Goal: Book appointment/travel/reservation

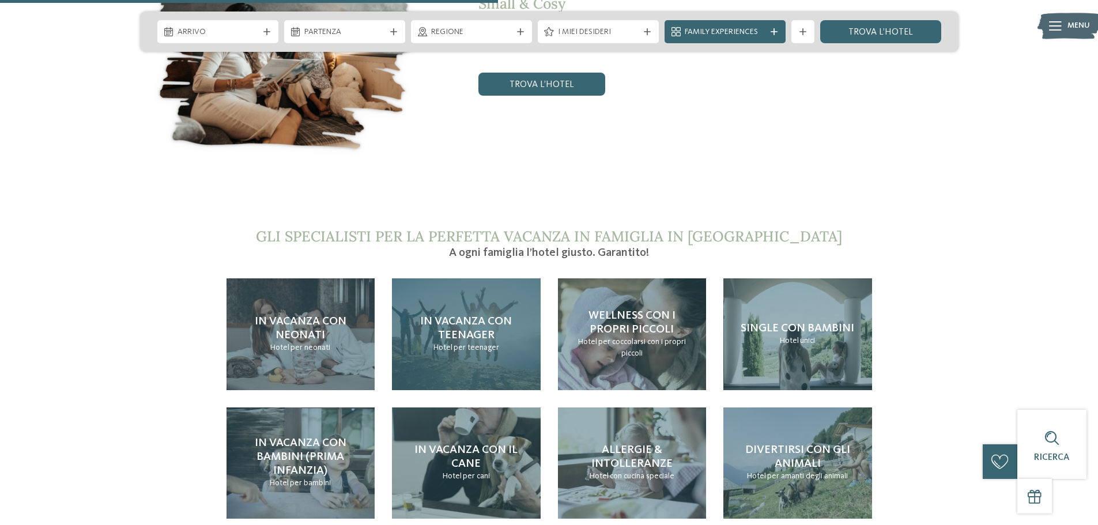
scroll to position [2421, 0]
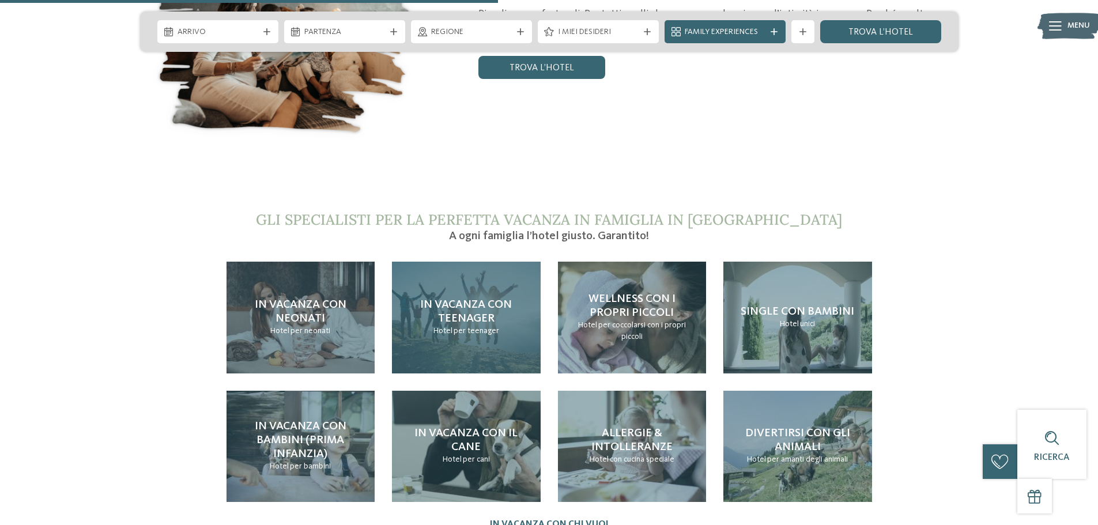
click at [471, 299] on span "In vacanza con teenager" at bounding box center [466, 311] width 92 height 25
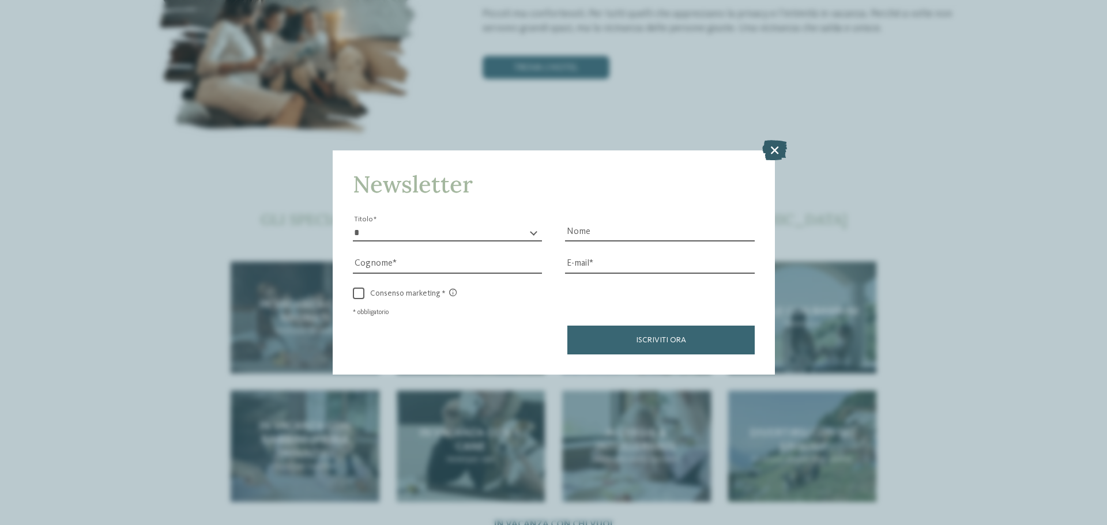
click at [779, 147] on icon at bounding box center [774, 150] width 25 height 20
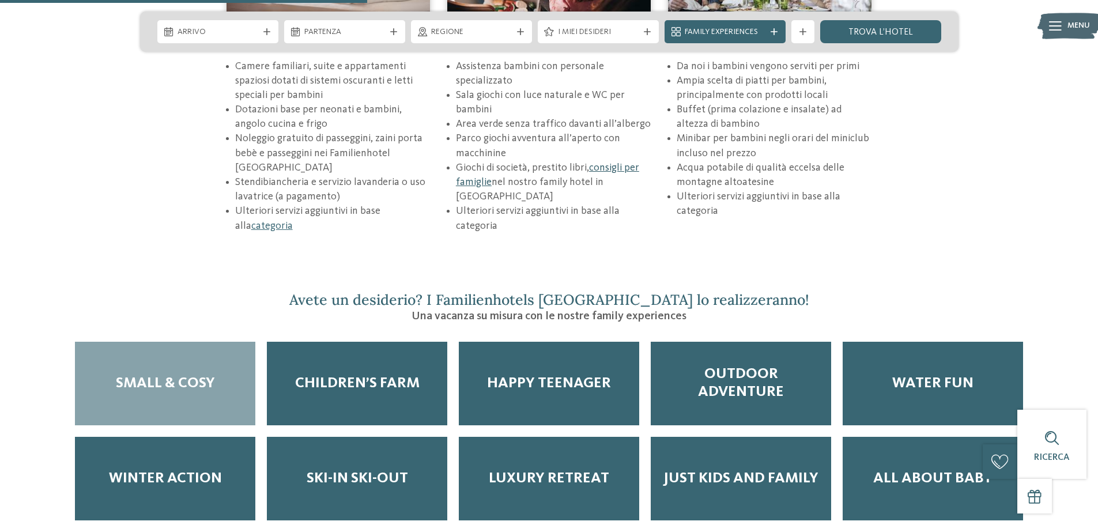
scroll to position [1787, 0]
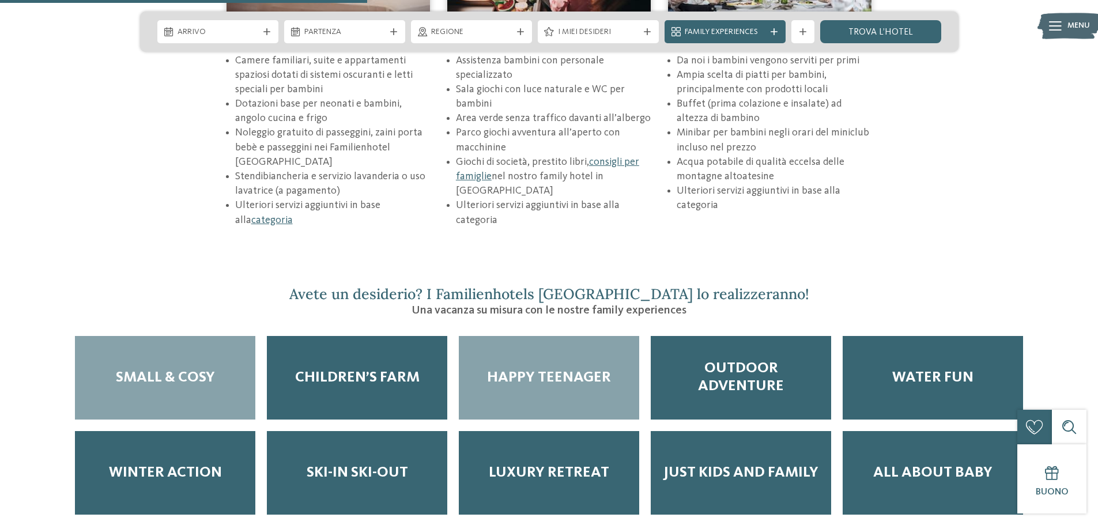
click at [548, 369] on span "Happy teenager" at bounding box center [549, 378] width 124 height 18
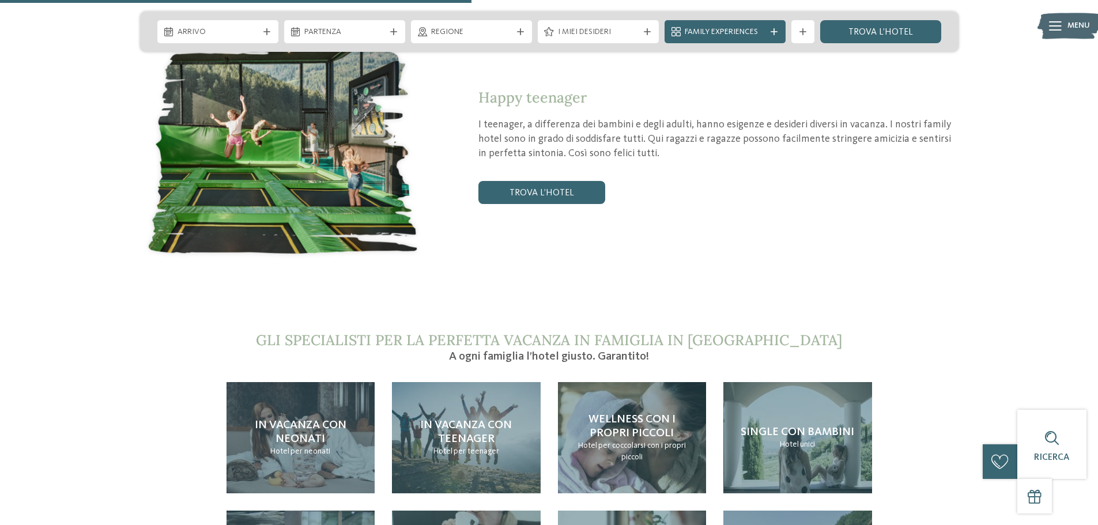
scroll to position [2190, 0]
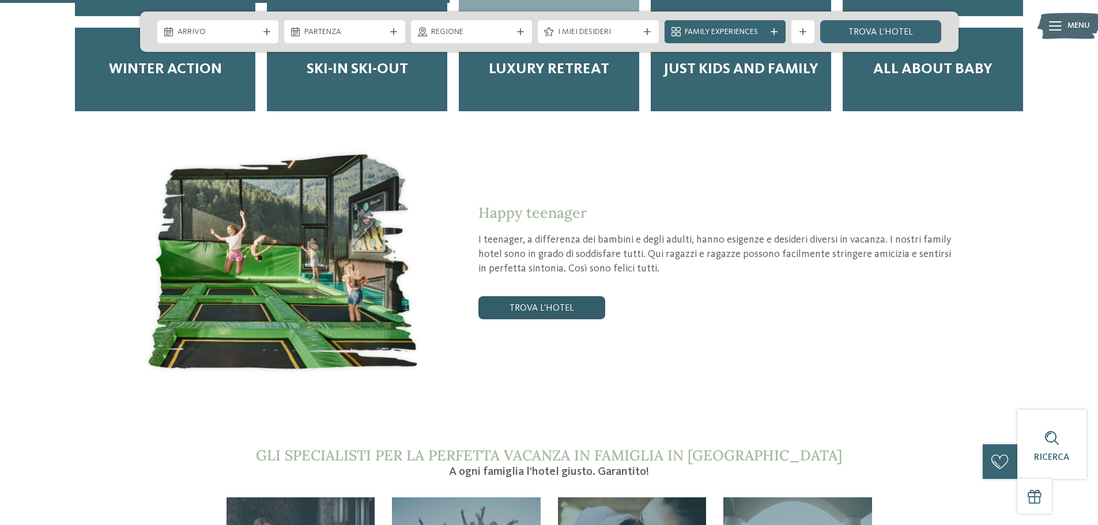
click at [541, 296] on link "trova l’hotel" at bounding box center [541, 307] width 127 height 23
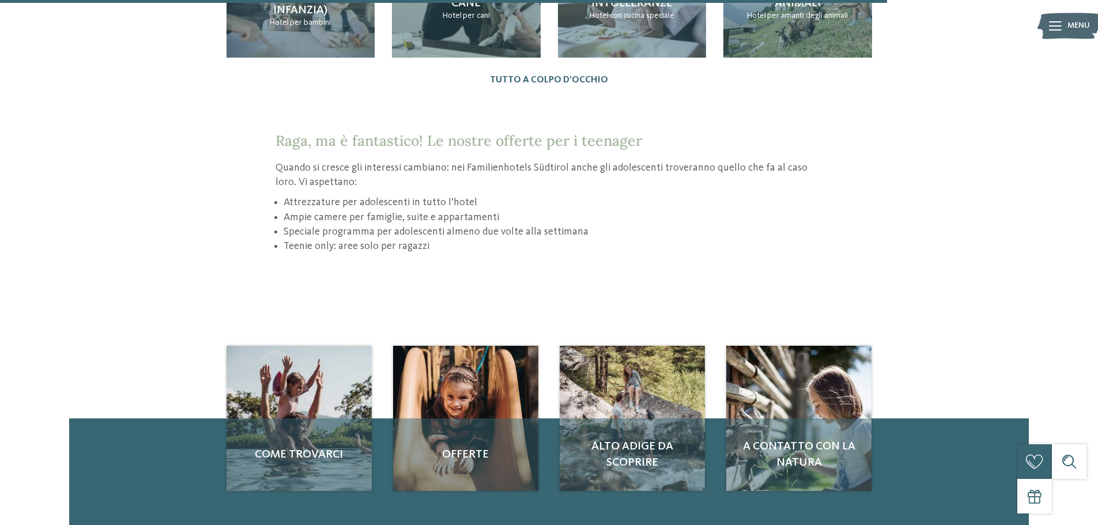
scroll to position [1498, 0]
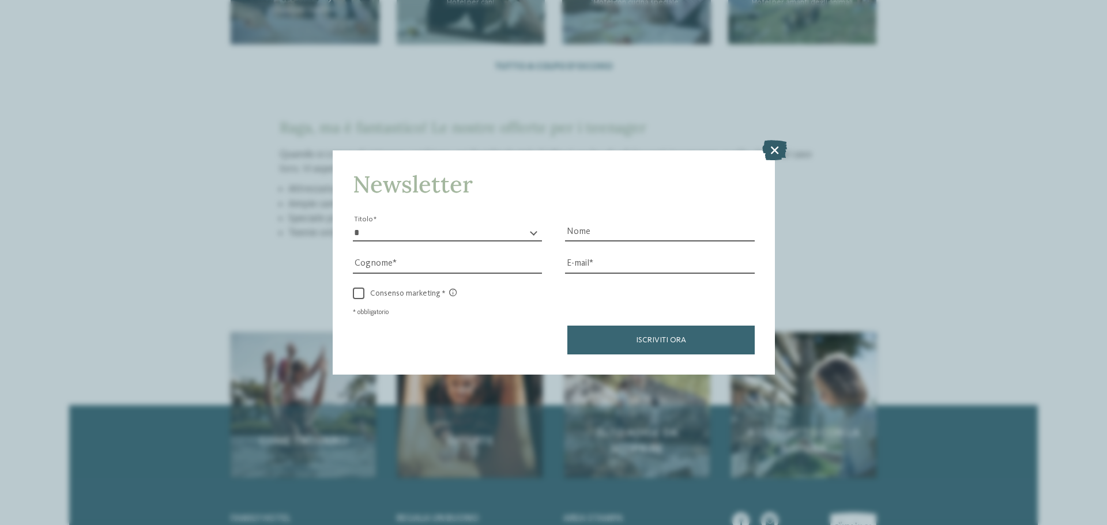
click at [775, 149] on icon at bounding box center [774, 150] width 25 height 20
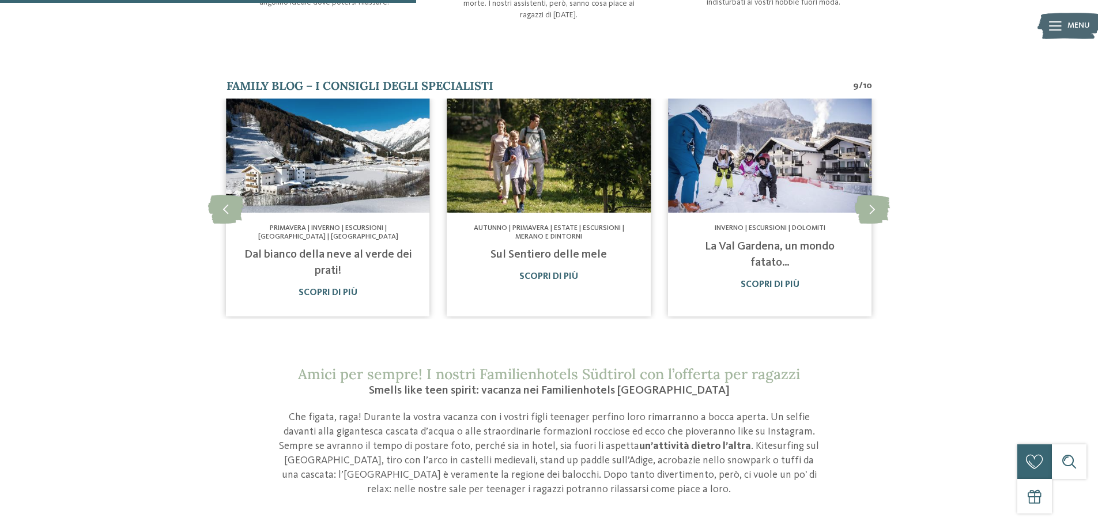
scroll to position [685, 0]
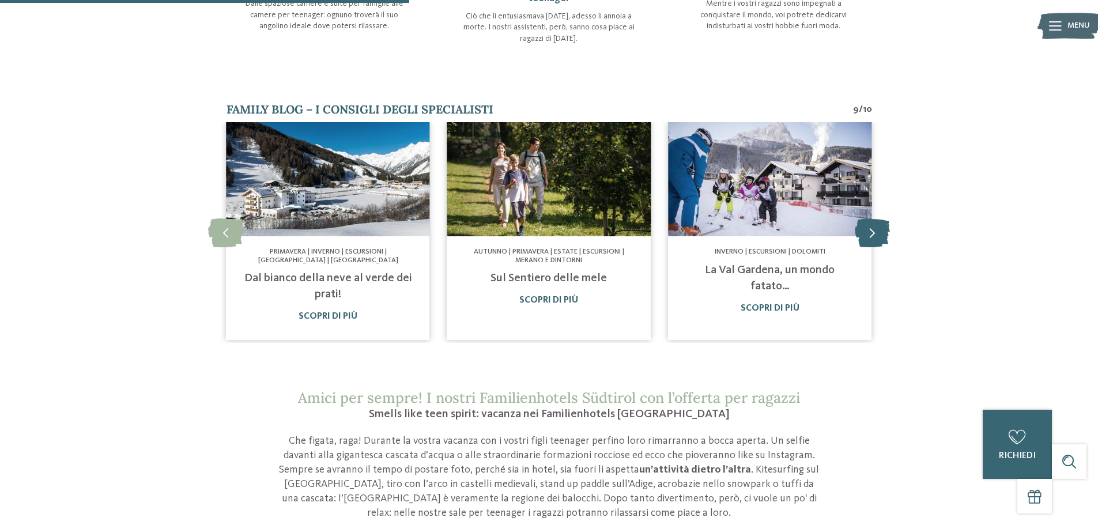
click at [875, 231] on icon at bounding box center [872, 232] width 35 height 29
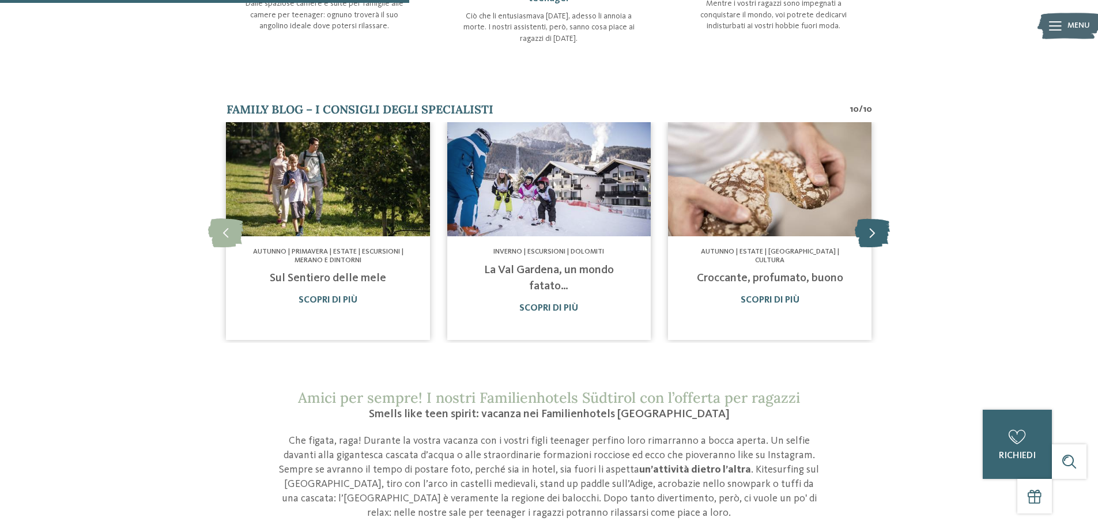
click at [875, 231] on icon at bounding box center [872, 232] width 35 height 29
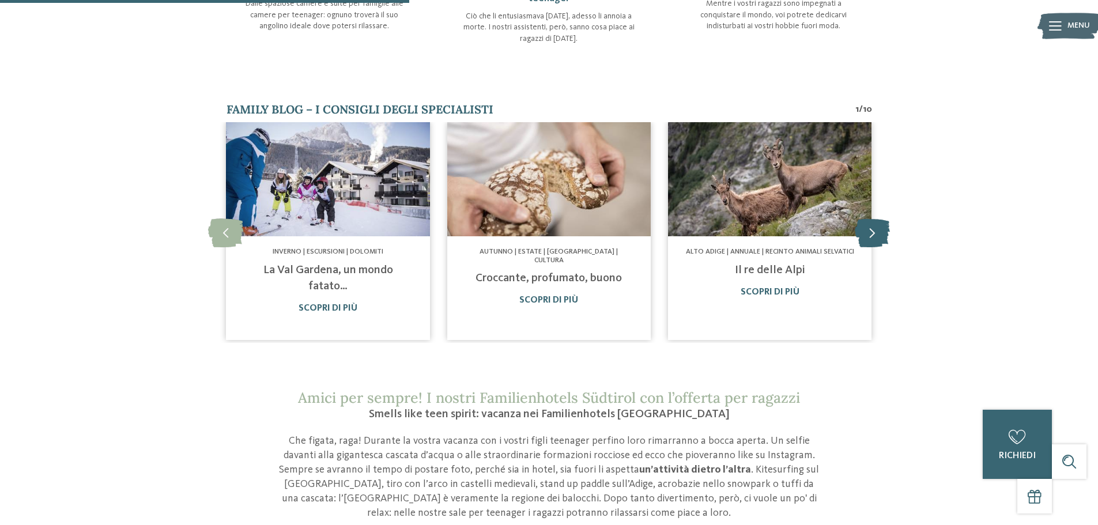
click at [875, 231] on icon at bounding box center [872, 232] width 35 height 29
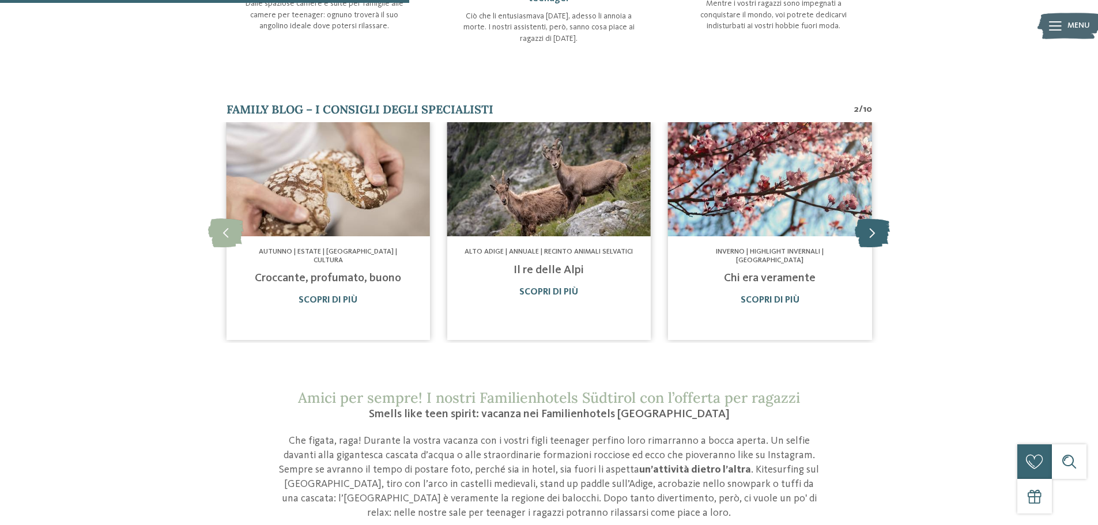
click at [875, 231] on icon at bounding box center [872, 232] width 35 height 29
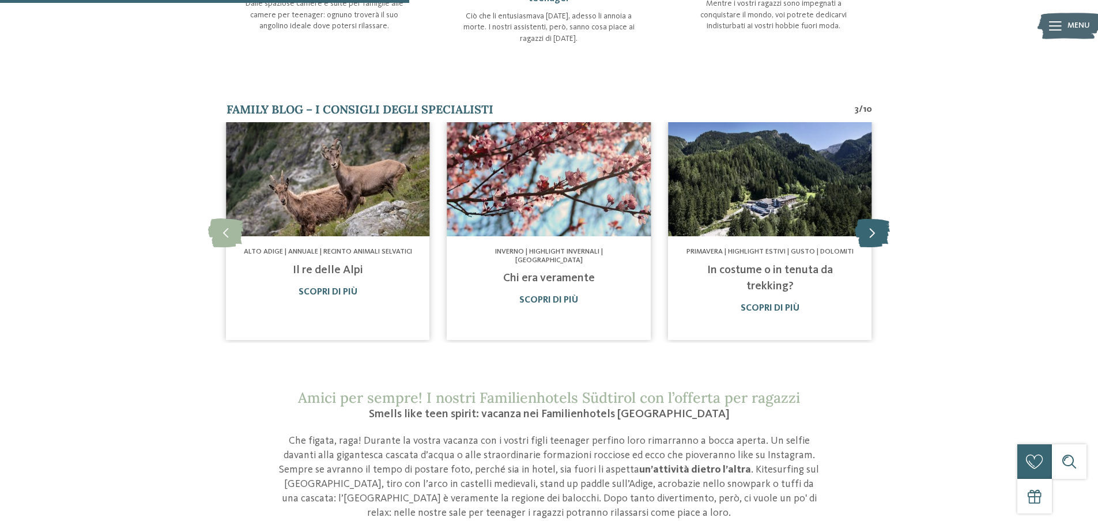
click at [875, 231] on icon at bounding box center [872, 232] width 35 height 29
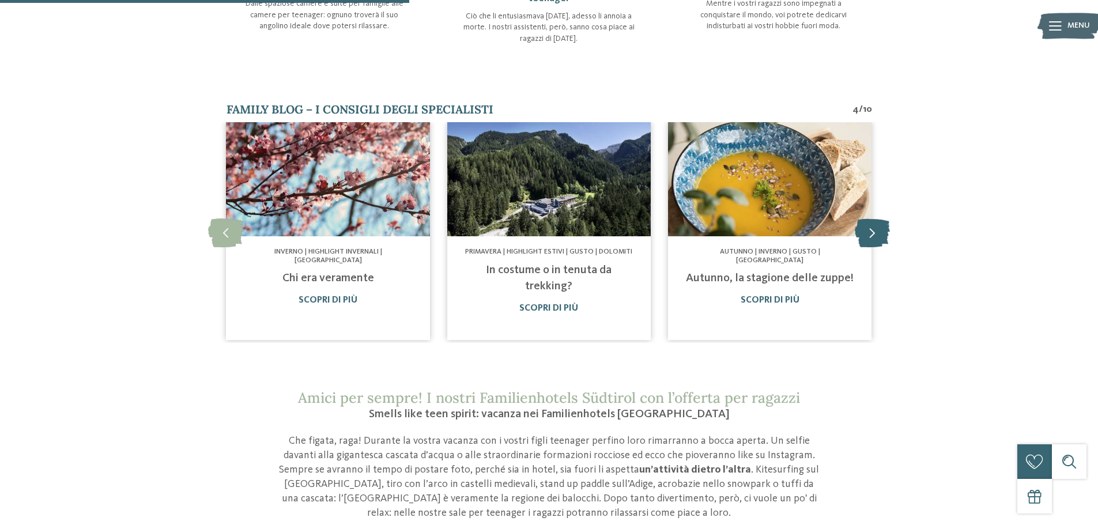
click at [875, 231] on icon at bounding box center [872, 232] width 35 height 29
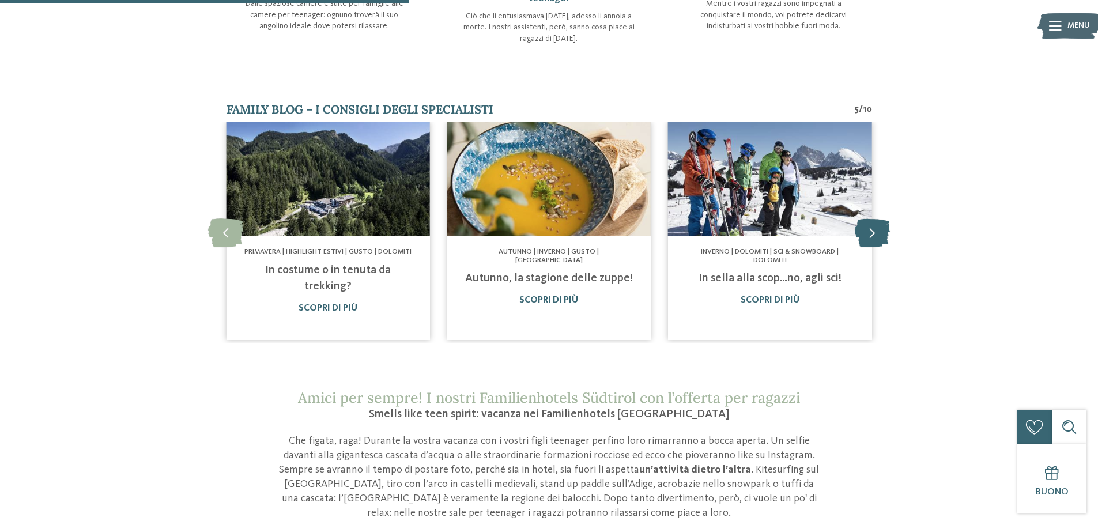
click at [875, 231] on icon at bounding box center [872, 232] width 35 height 29
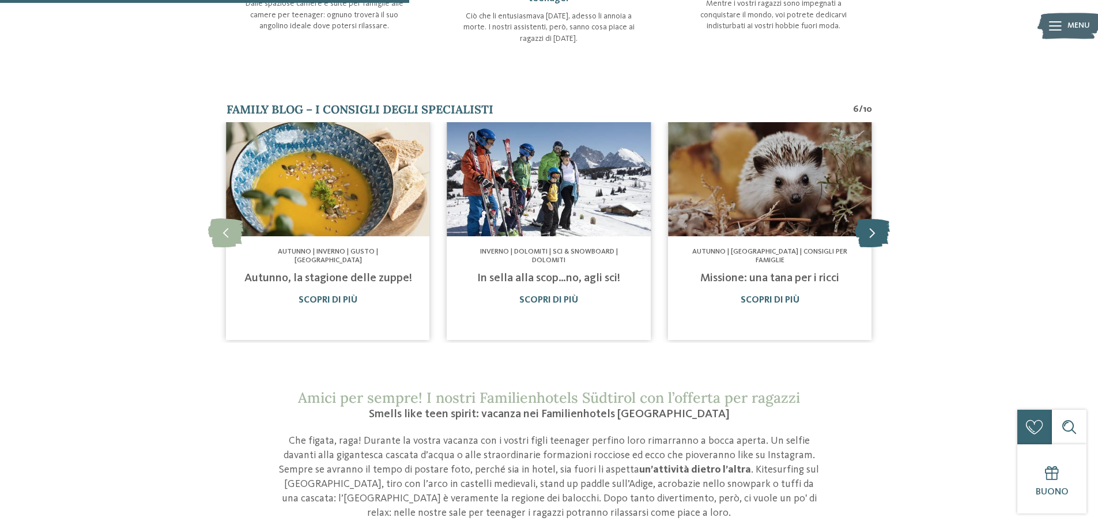
click at [875, 231] on icon at bounding box center [872, 232] width 35 height 29
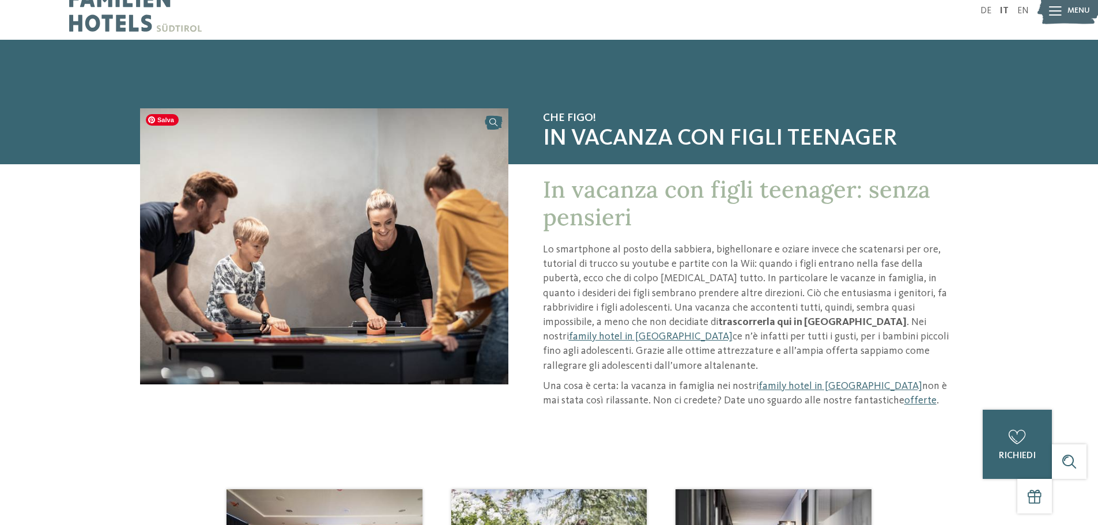
scroll to position [0, 0]
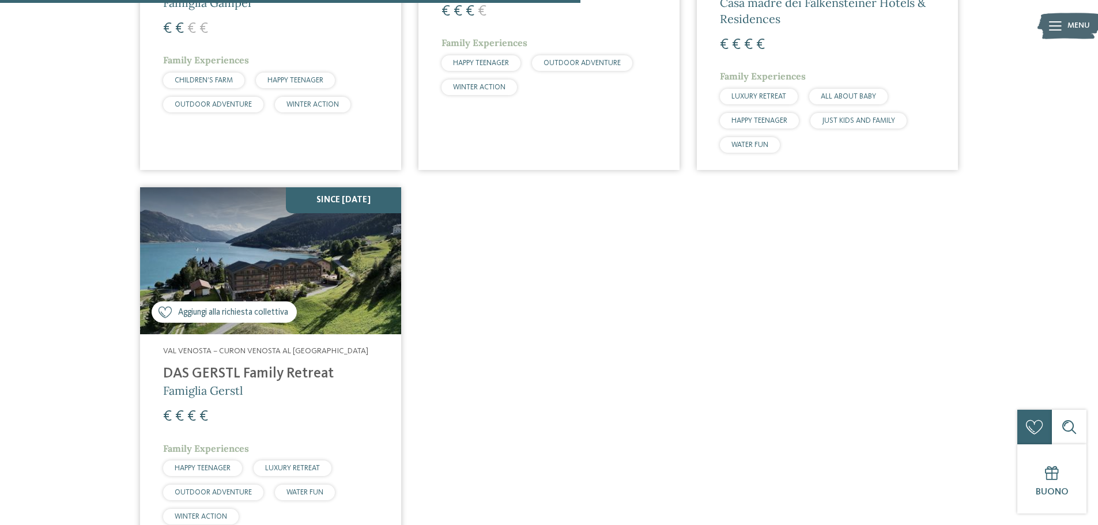
scroll to position [666, 0]
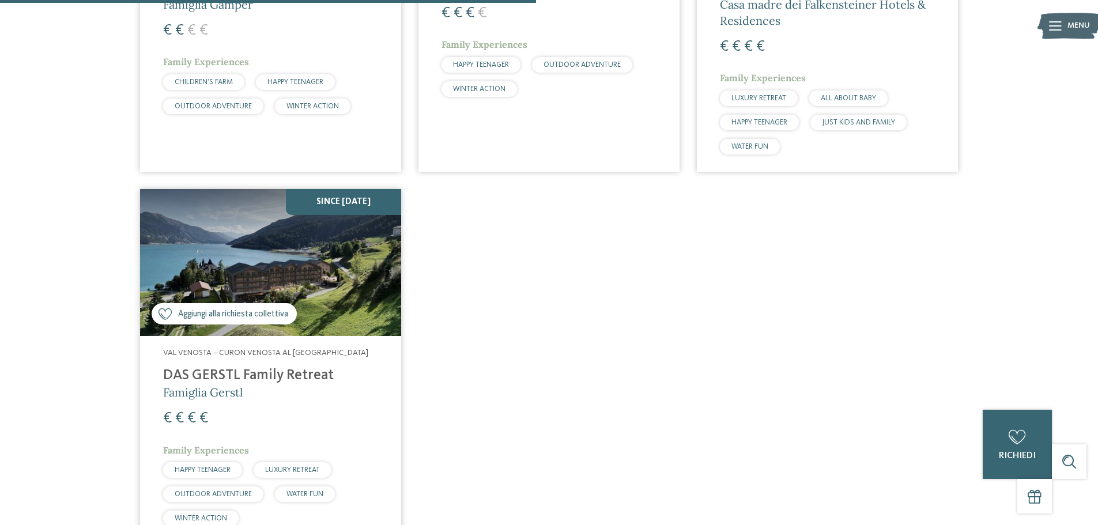
click at [229, 394] on span "Famiglia Gerstl" at bounding box center [203, 392] width 80 height 14
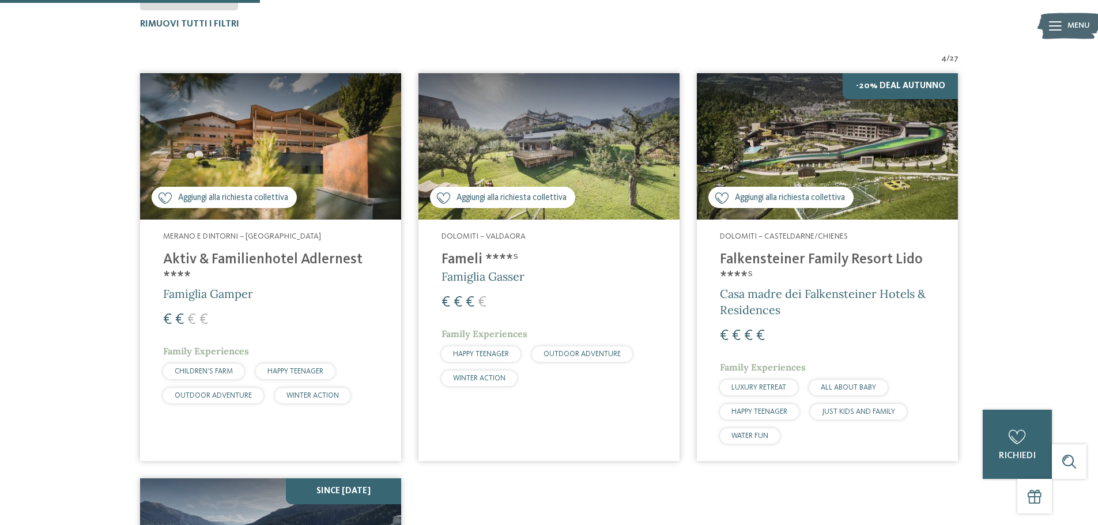
scroll to position [378, 0]
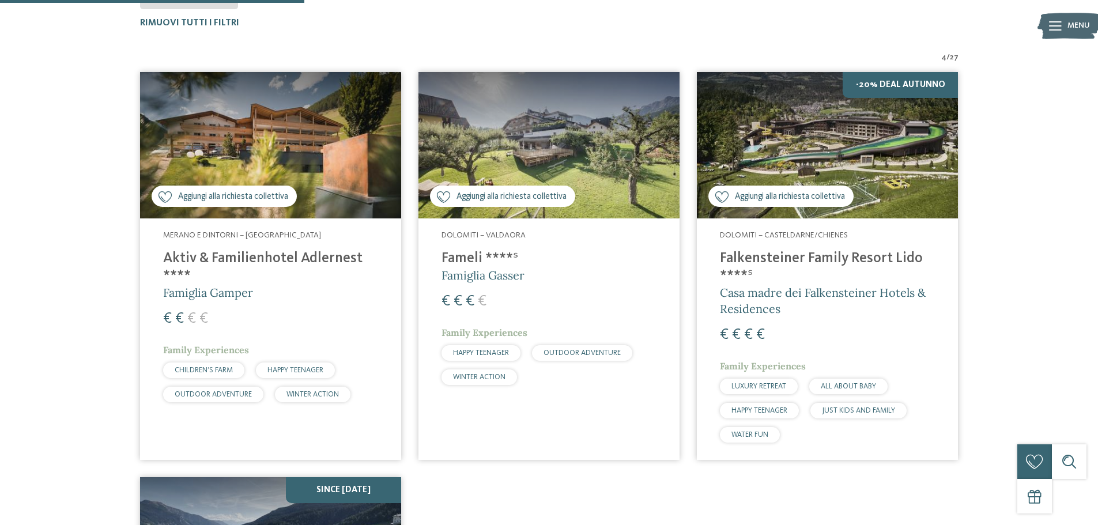
click at [202, 260] on h4 "Aktiv & Familienhotel Adlernest ****" at bounding box center [270, 267] width 215 height 35
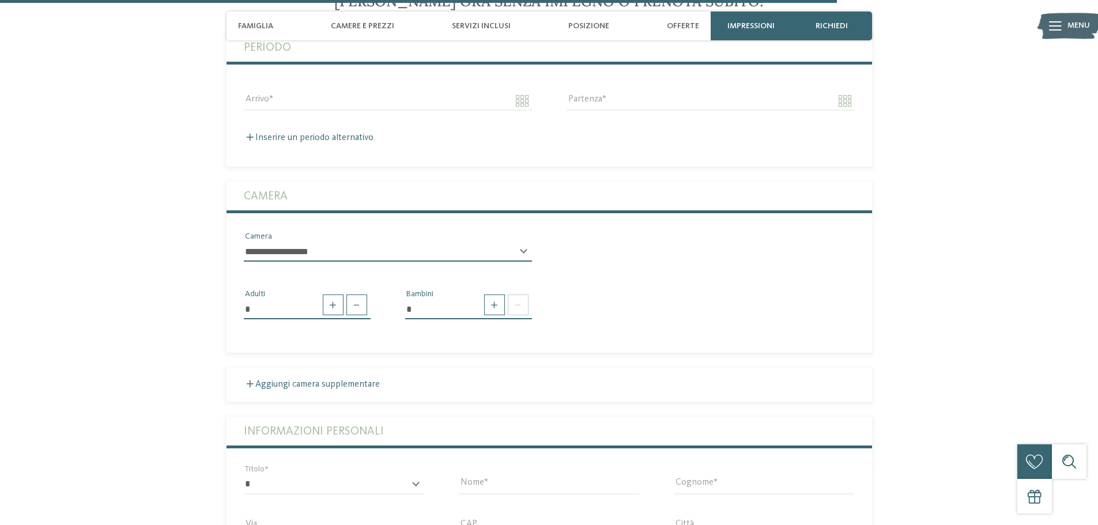
scroll to position [2939, 0]
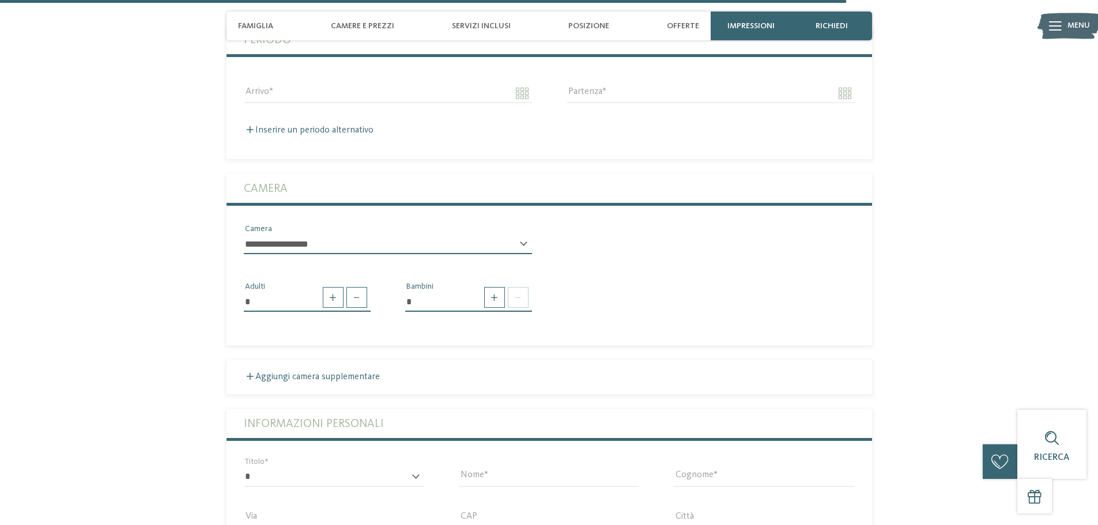
click at [521, 235] on div "**********" at bounding box center [388, 249] width 288 height 29
click at [524, 235] on div "**********" at bounding box center [388, 249] width 288 height 29
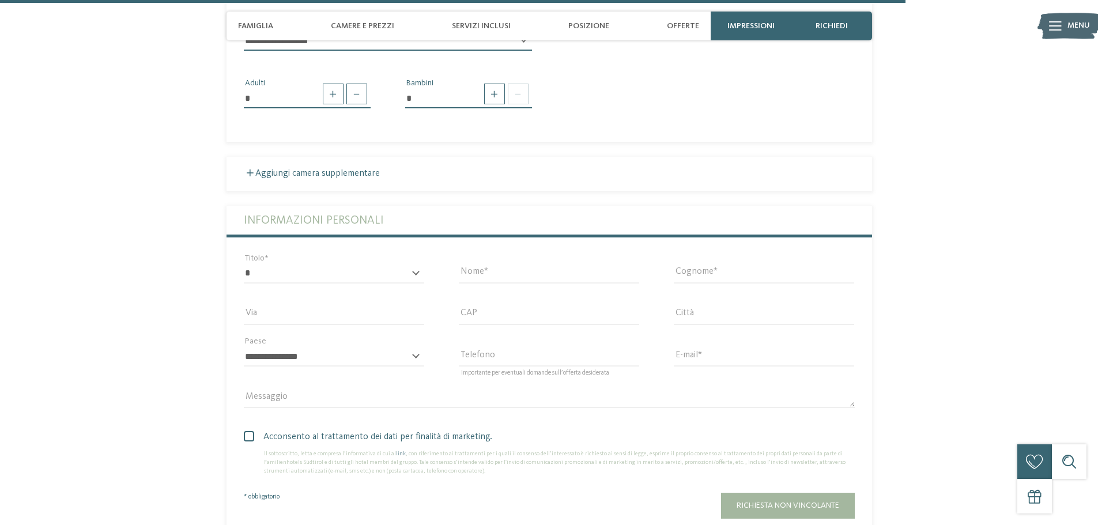
scroll to position [3112, 0]
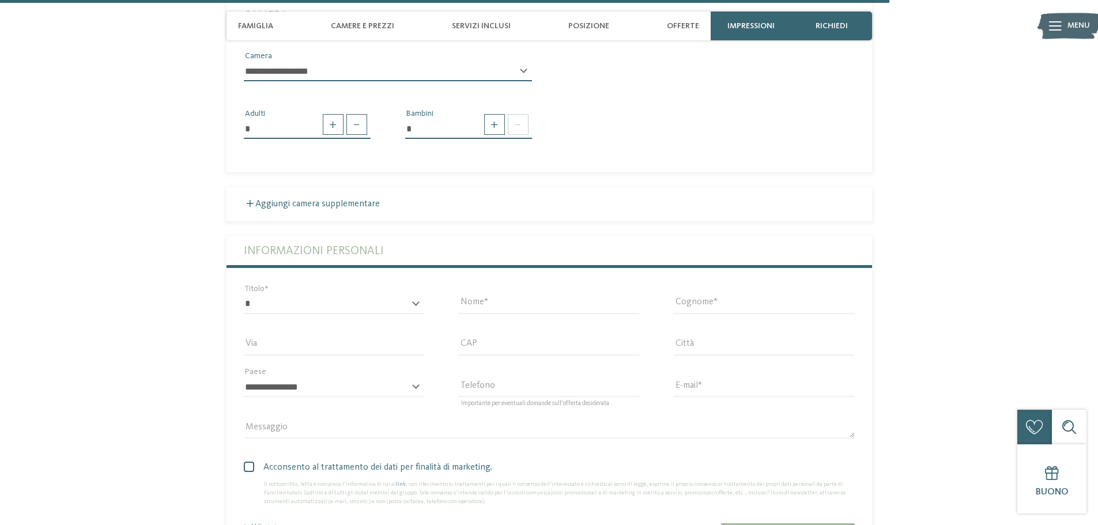
click at [414, 378] on div "**********" at bounding box center [334, 393] width 180 height 30
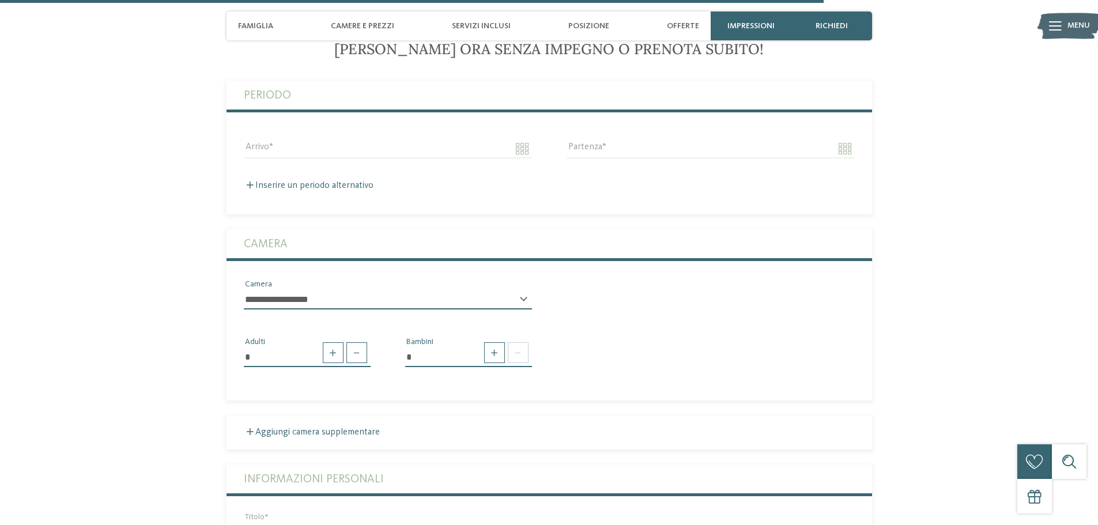
scroll to position [2882, 0]
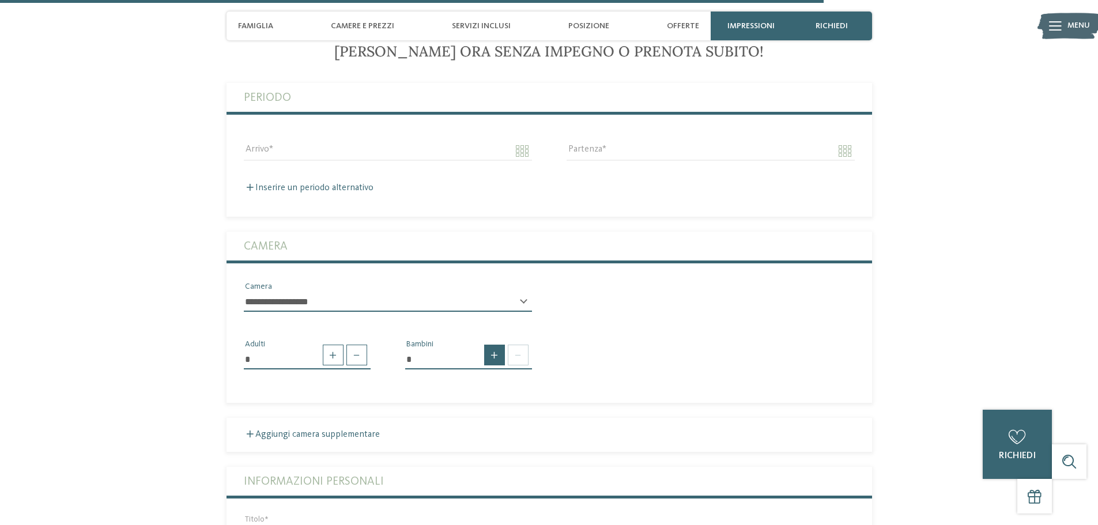
click at [494, 345] on span at bounding box center [494, 355] width 21 height 21
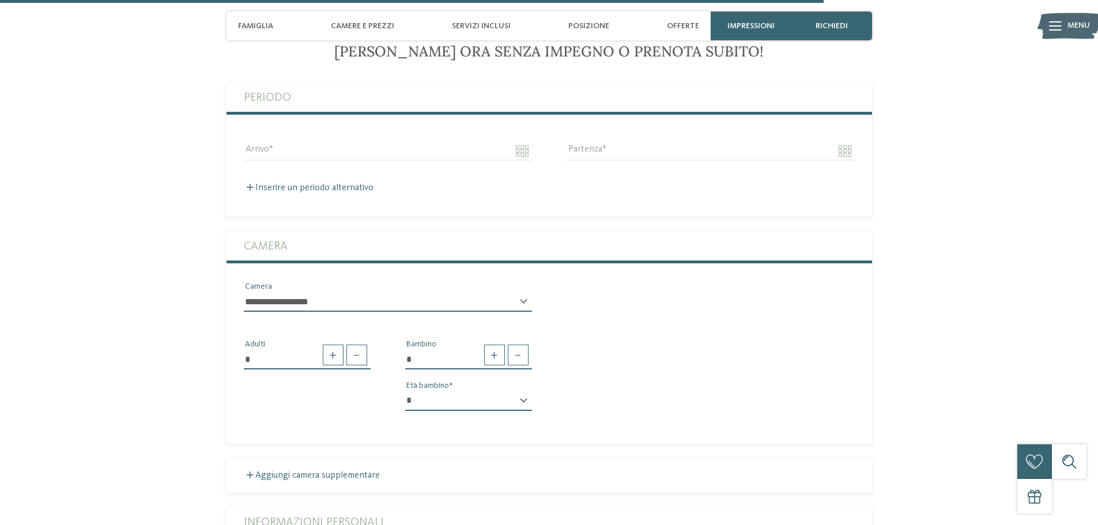
click at [523, 391] on div "* * * * * * * * * * * ** ** ** ** ** ** ** ** Età bambino" at bounding box center [468, 405] width 127 height 29
click at [515, 345] on span at bounding box center [518, 355] width 21 height 21
type input "*"
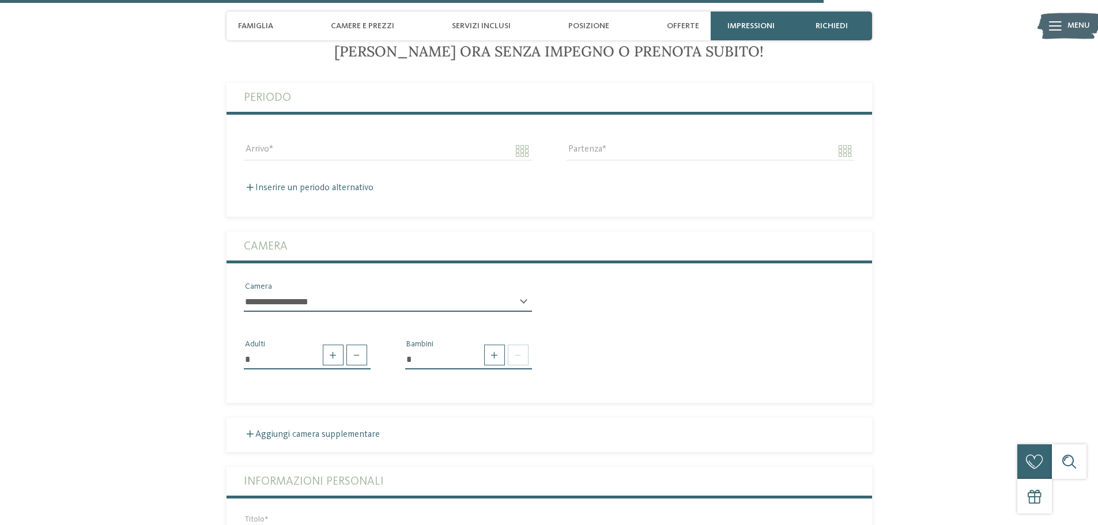
click at [526, 292] on div "**********" at bounding box center [388, 306] width 288 height 29
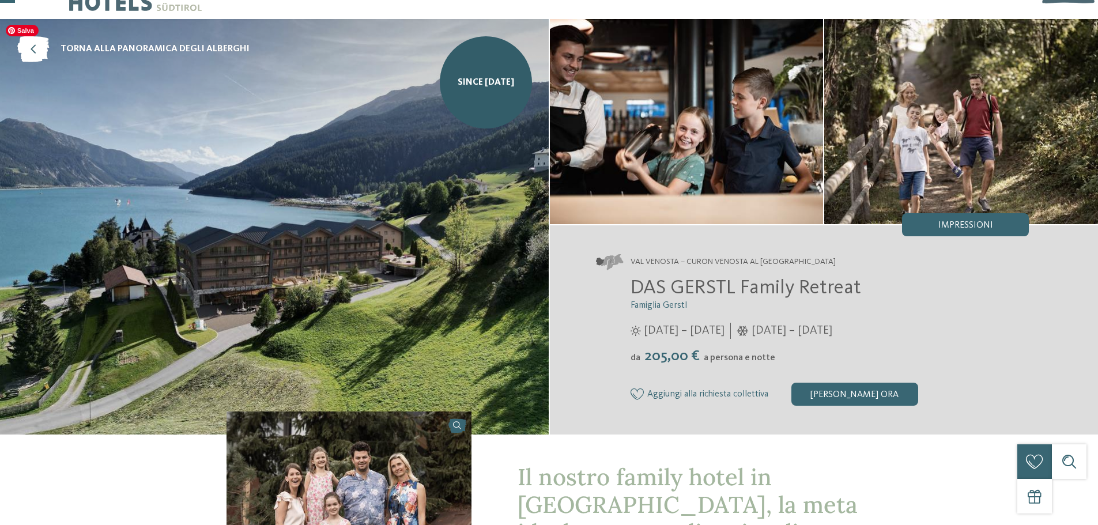
scroll to position [0, 0]
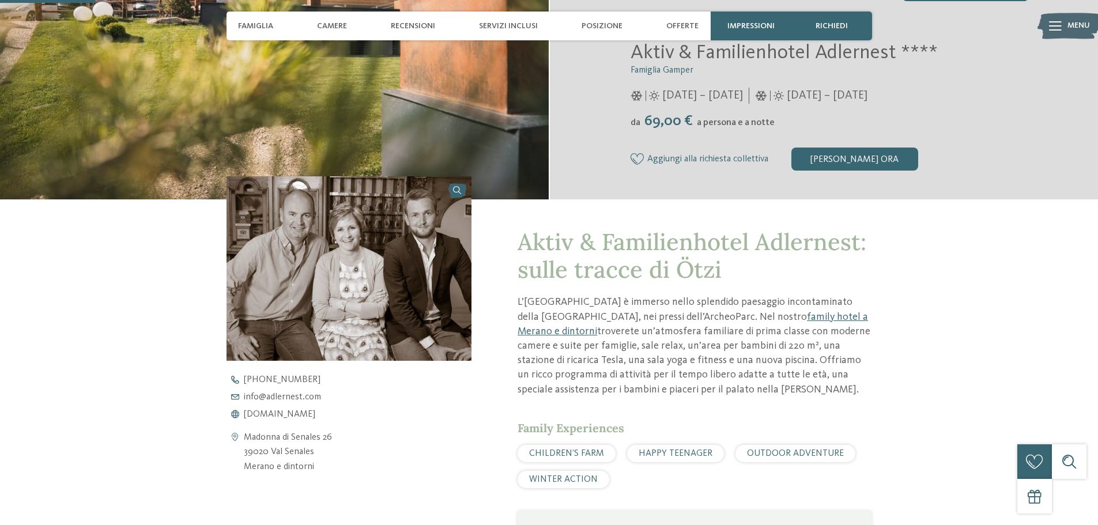
scroll to position [346, 0]
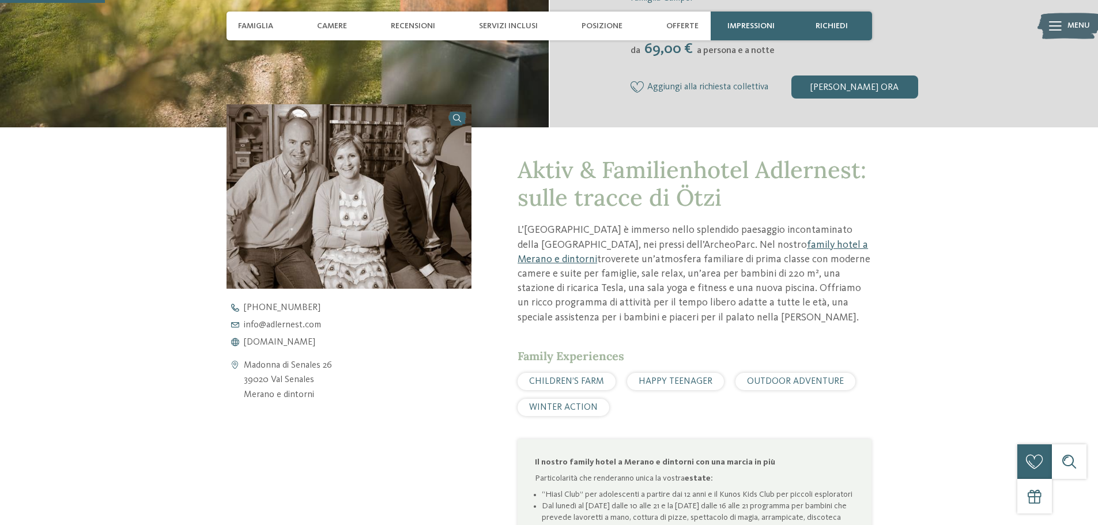
click at [757, 244] on link "family hotel a Merano e dintorni" at bounding box center [693, 252] width 350 height 25
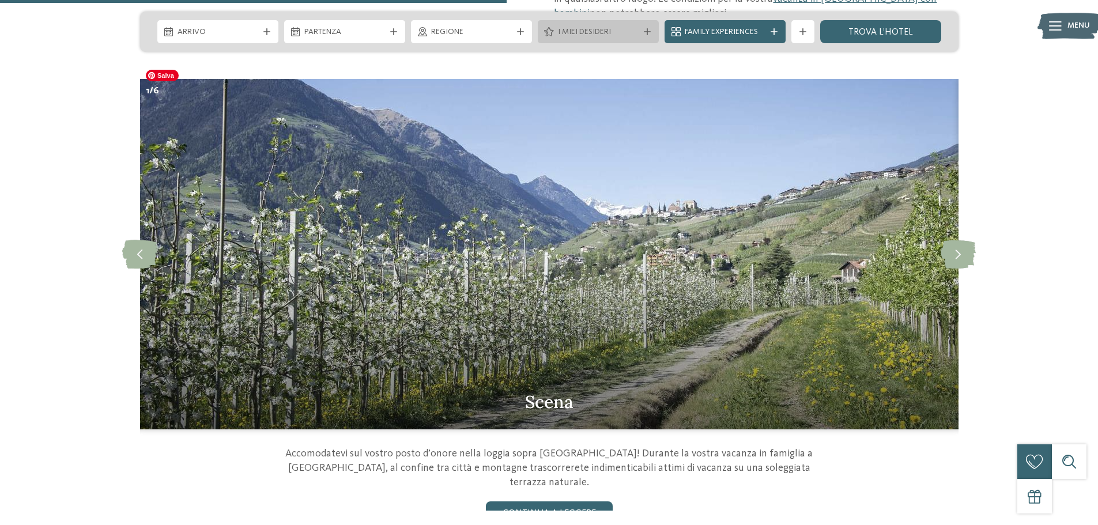
scroll to position [1153, 0]
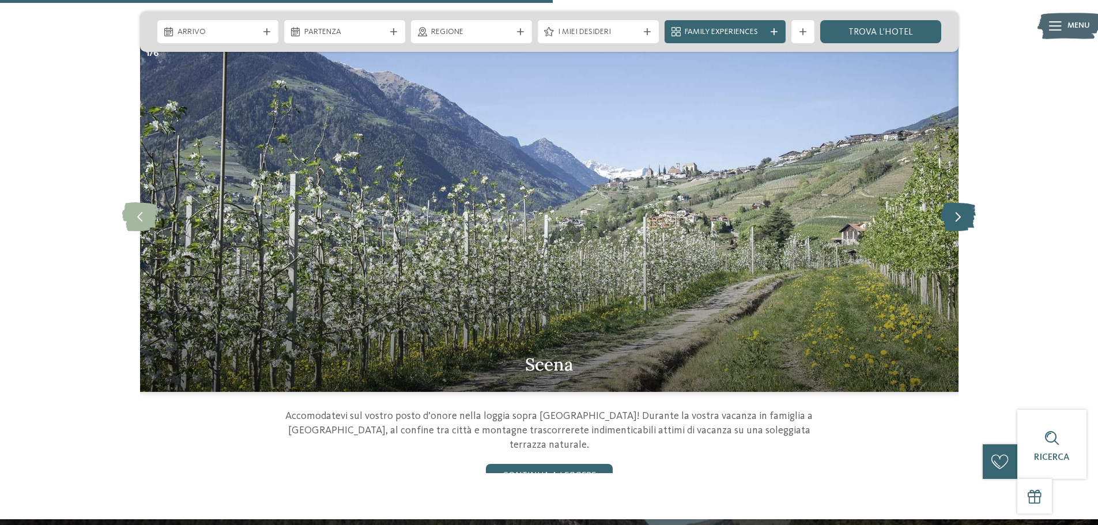
click at [947, 203] on icon at bounding box center [958, 216] width 35 height 29
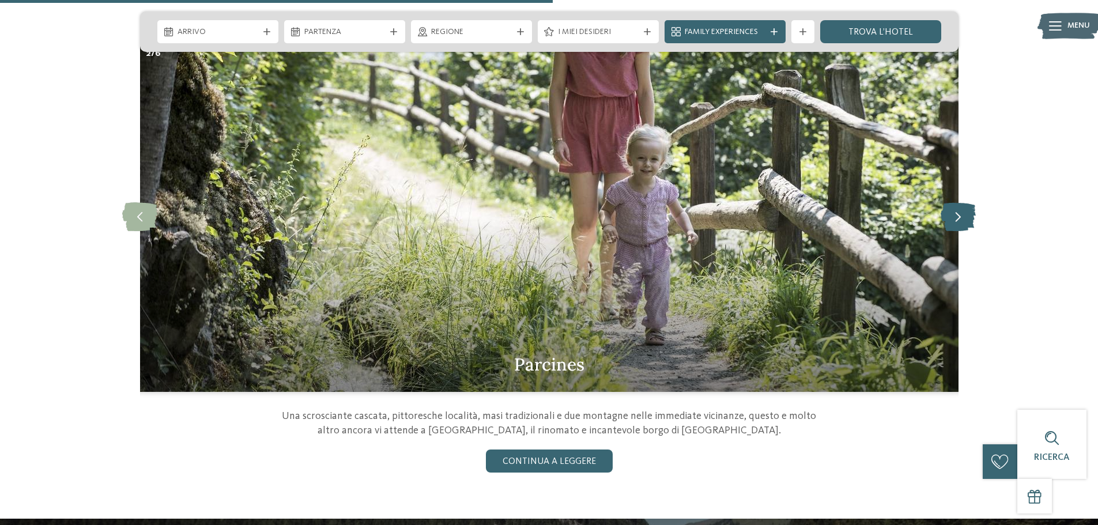
click at [947, 204] on icon at bounding box center [958, 216] width 35 height 29
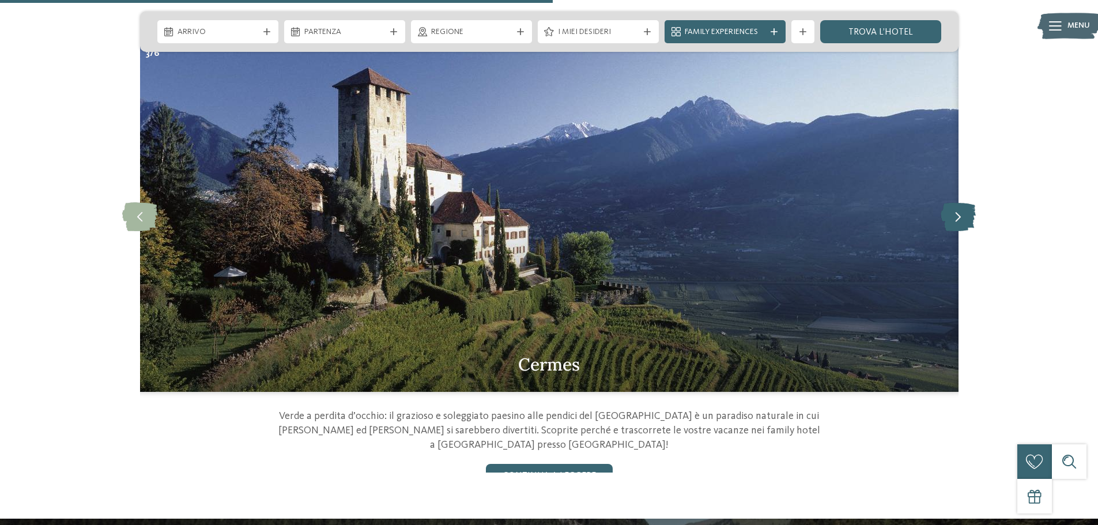
click at [947, 204] on icon at bounding box center [958, 216] width 35 height 29
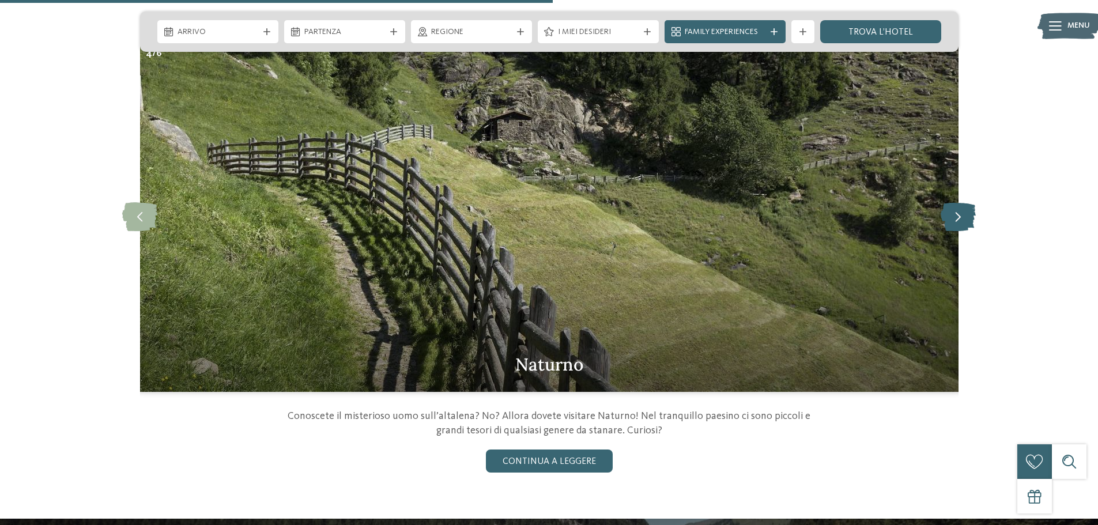
click at [947, 204] on icon at bounding box center [958, 216] width 35 height 29
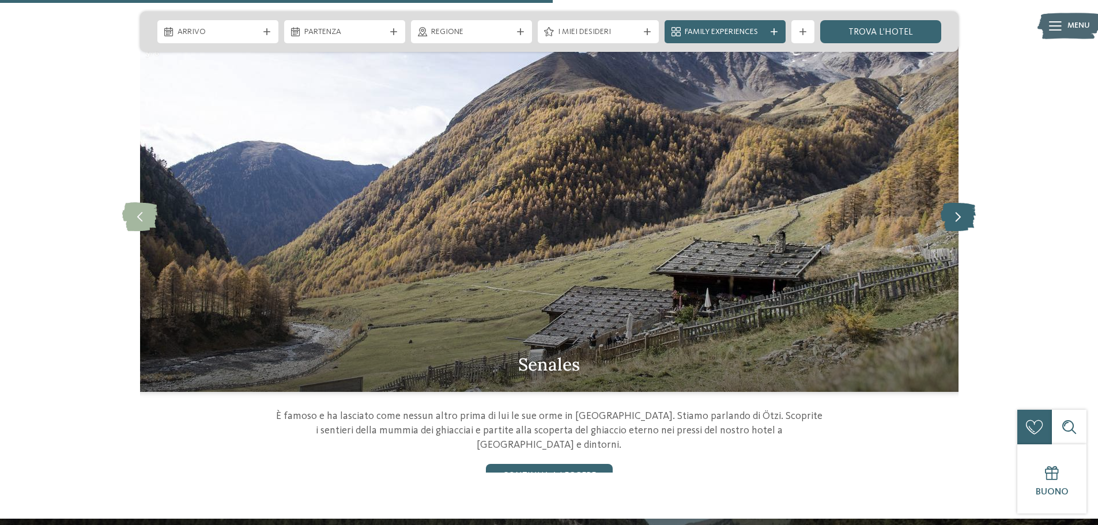
click at [947, 204] on icon at bounding box center [958, 216] width 35 height 29
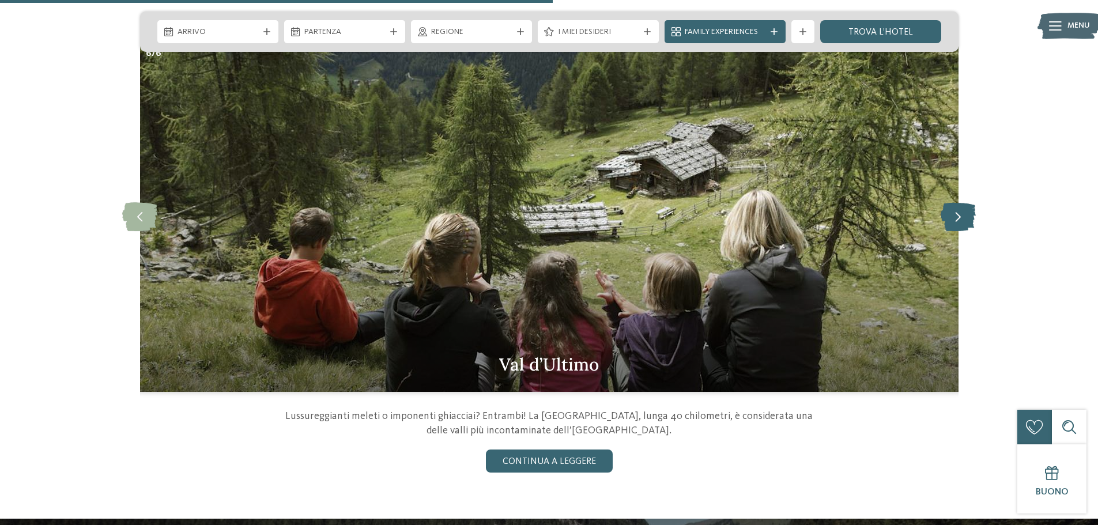
click at [947, 204] on icon at bounding box center [958, 216] width 35 height 29
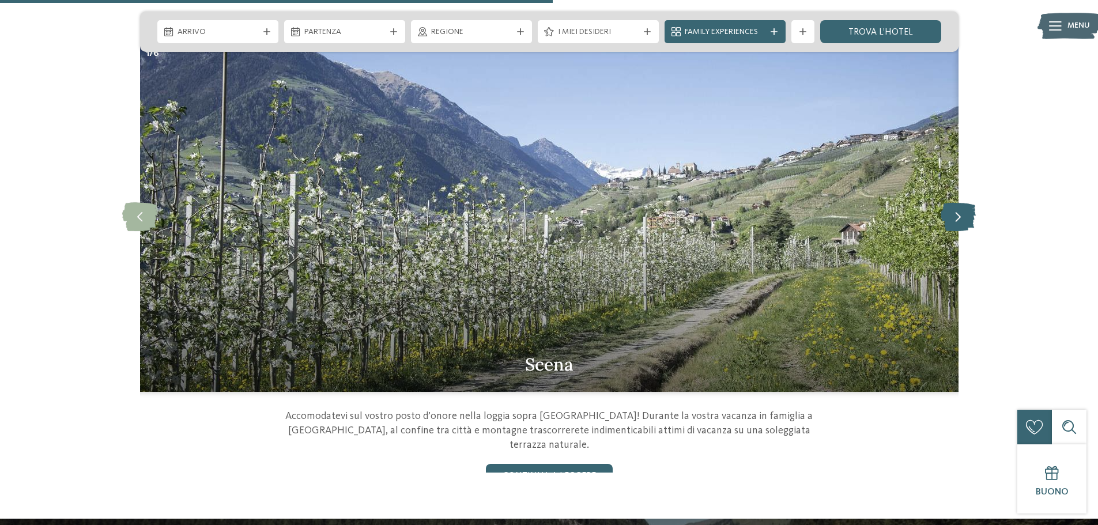
click at [947, 204] on icon at bounding box center [958, 216] width 35 height 29
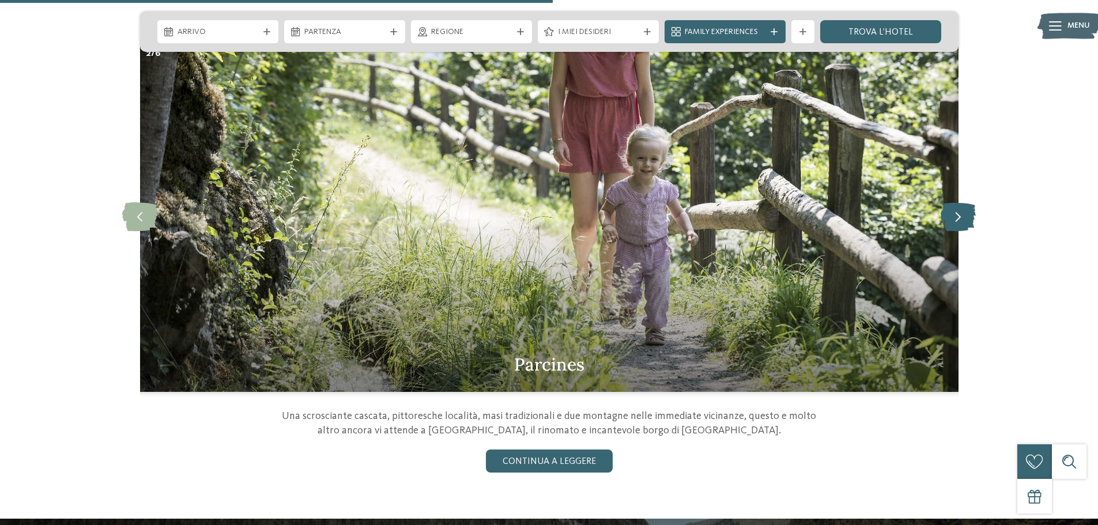
click at [947, 204] on icon at bounding box center [958, 216] width 35 height 29
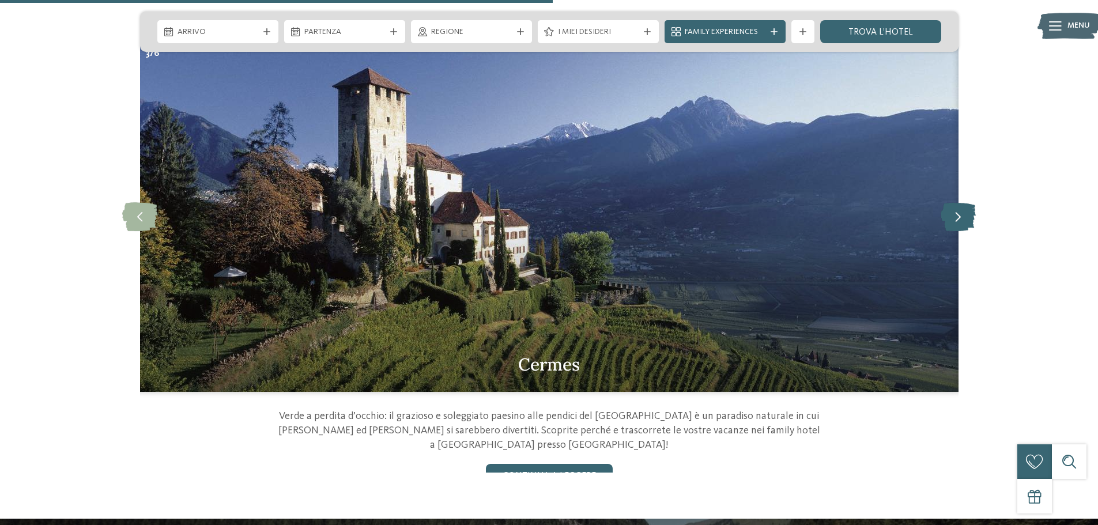
click at [947, 204] on icon at bounding box center [958, 216] width 35 height 29
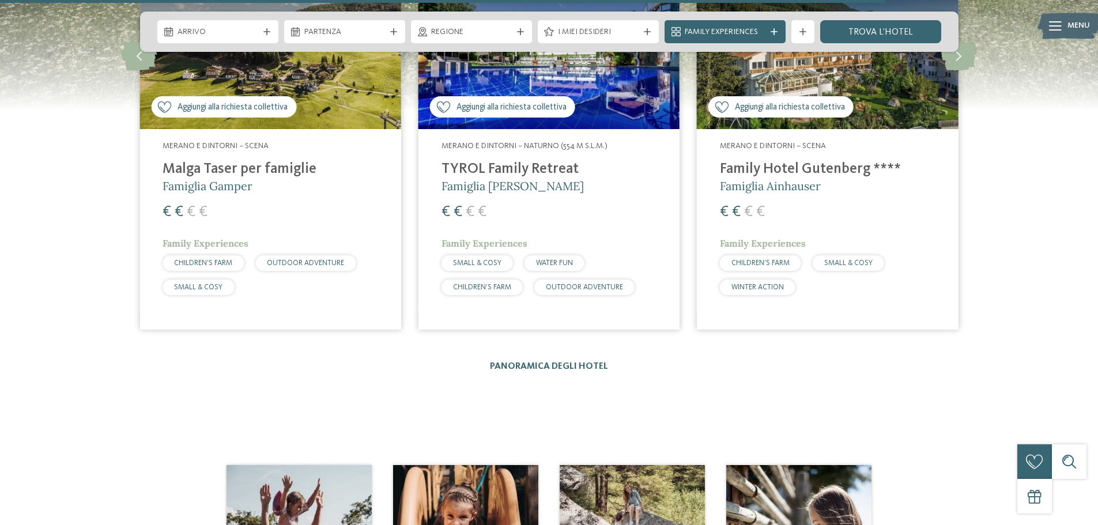
scroll to position [1844, 0]
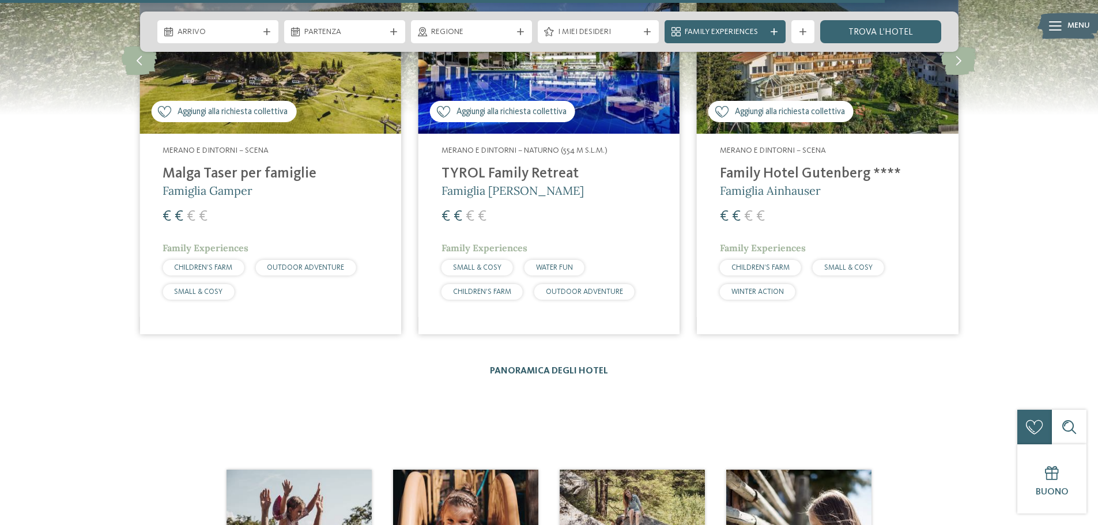
click at [560, 367] on link "Panoramica degli hotel" at bounding box center [549, 371] width 118 height 9
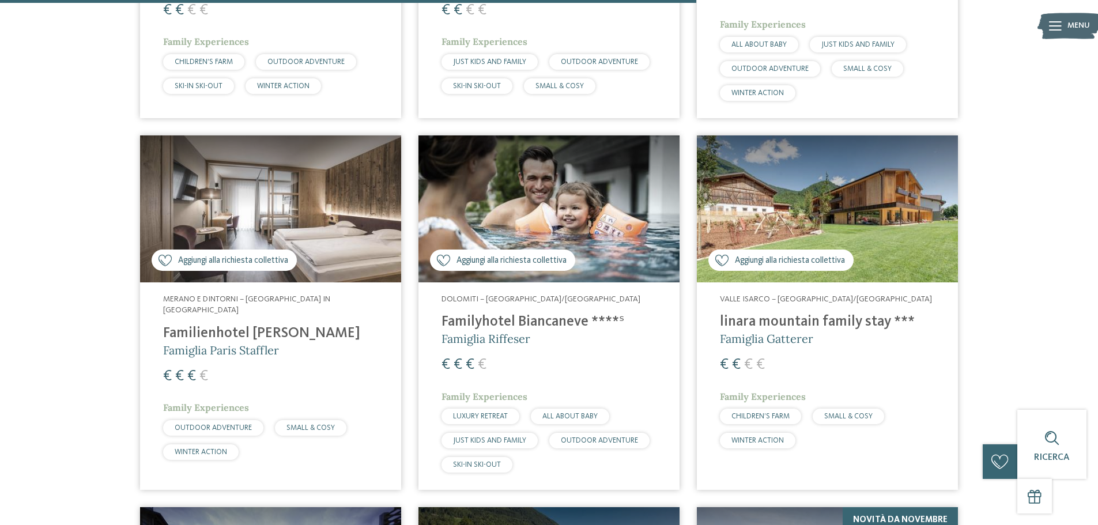
scroll to position [2536, 0]
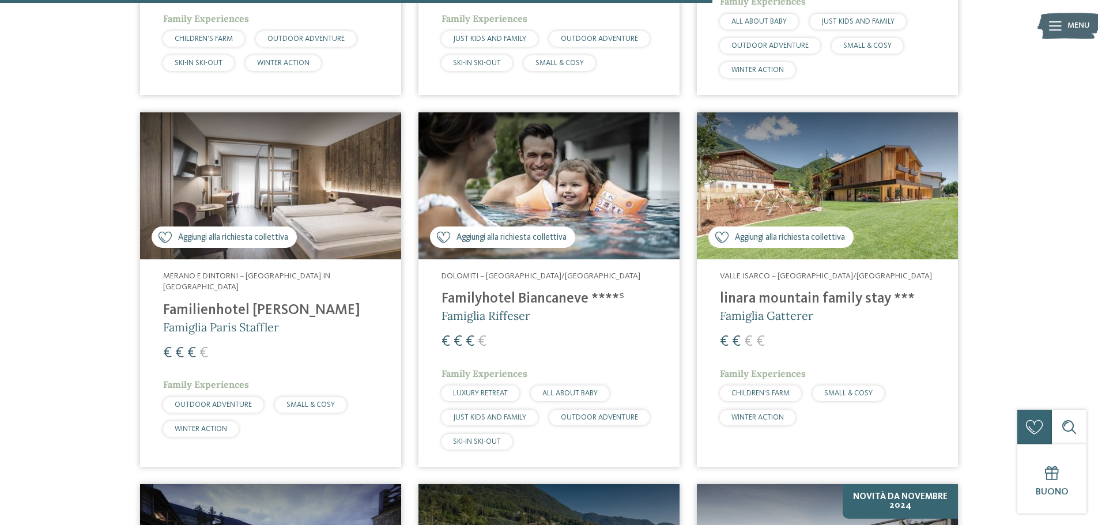
click at [488, 308] on span "Famiglia Riffeser" at bounding box center [485, 315] width 89 height 14
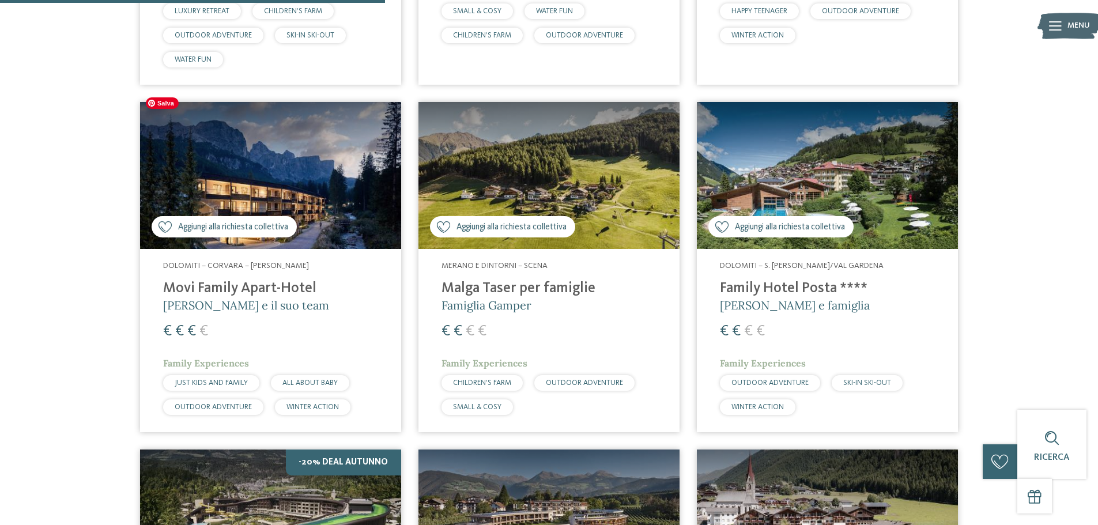
scroll to position [1441, 0]
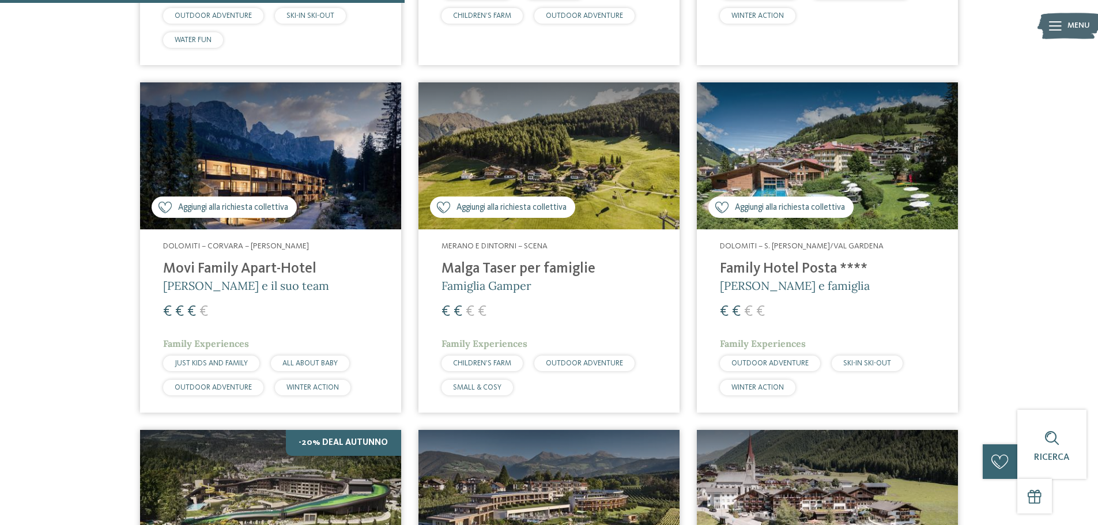
click at [735, 261] on h4 "Family Hotel Posta ****" at bounding box center [827, 269] width 215 height 17
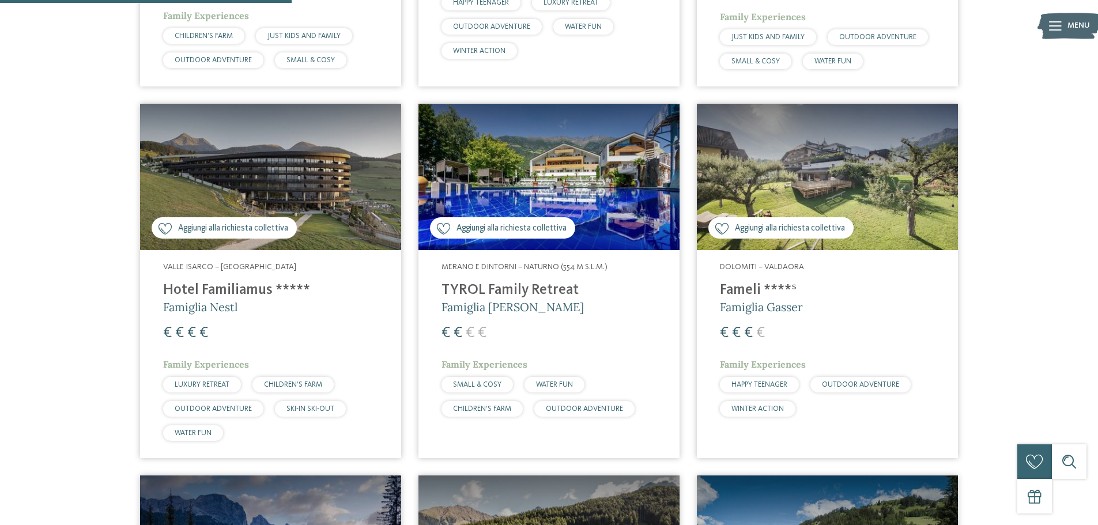
scroll to position [1037, 0]
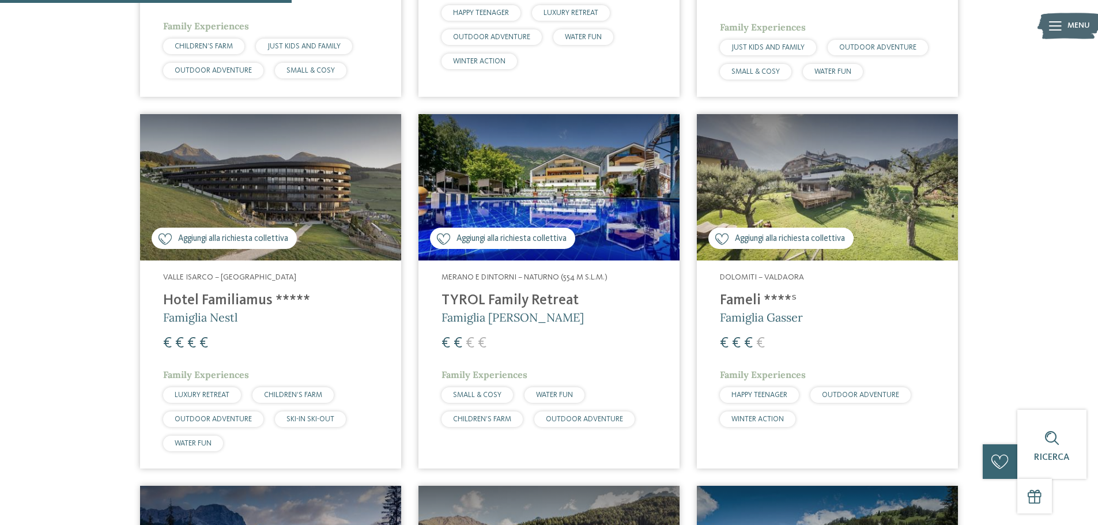
click at [743, 292] on h4 "Fameli ****ˢ" at bounding box center [827, 300] width 215 height 17
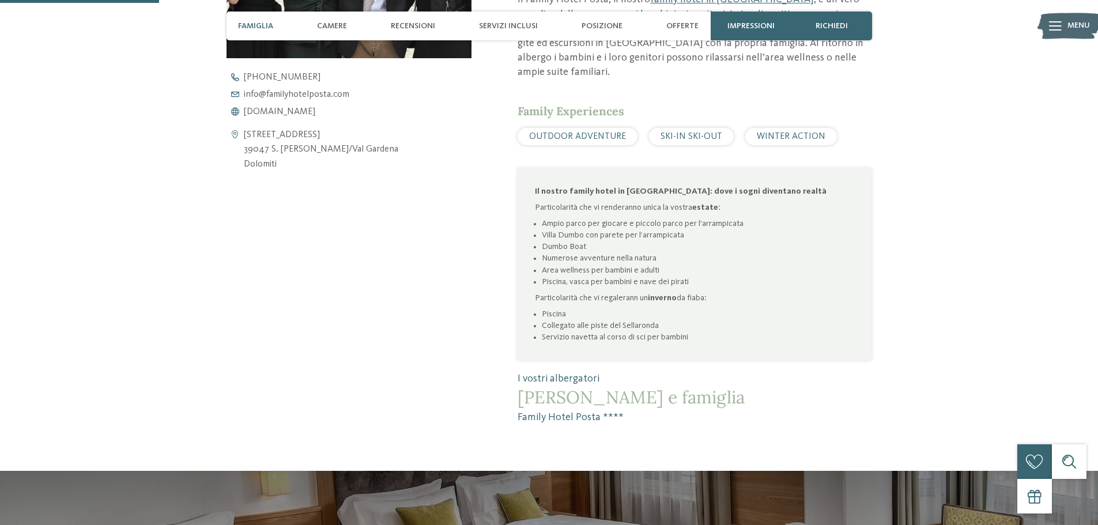
scroll to position [346, 0]
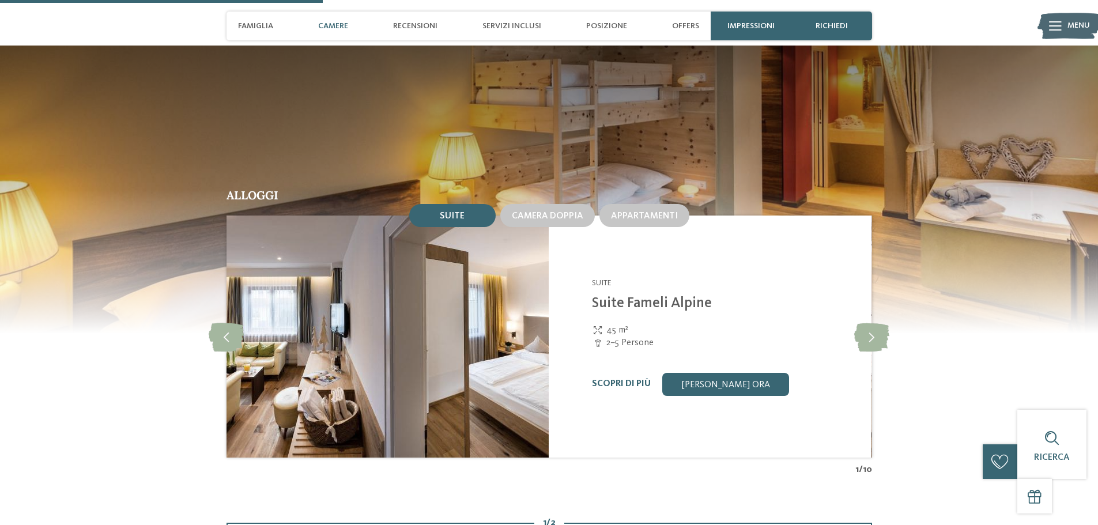
scroll to position [1037, 0]
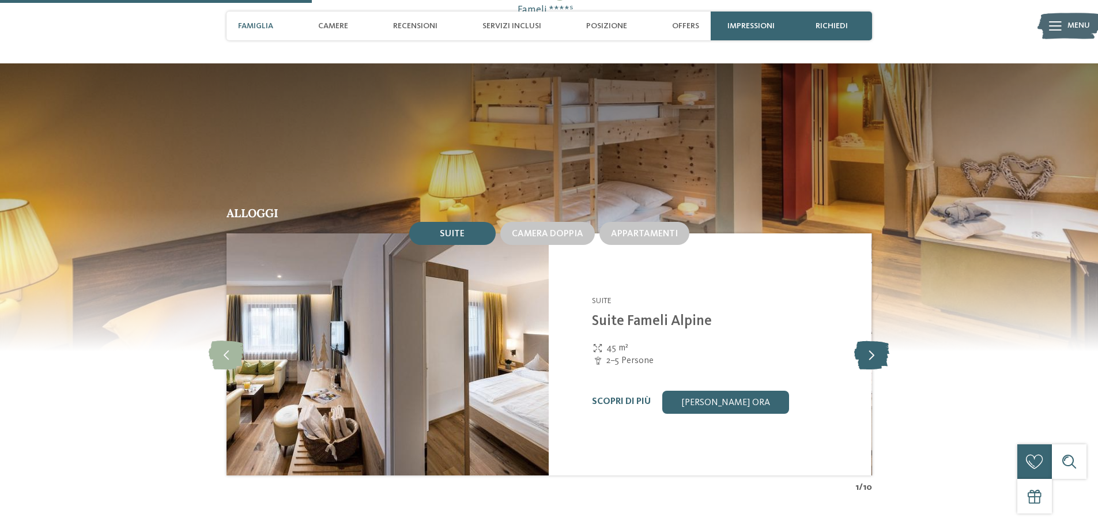
click at [874, 340] on icon at bounding box center [871, 354] width 35 height 29
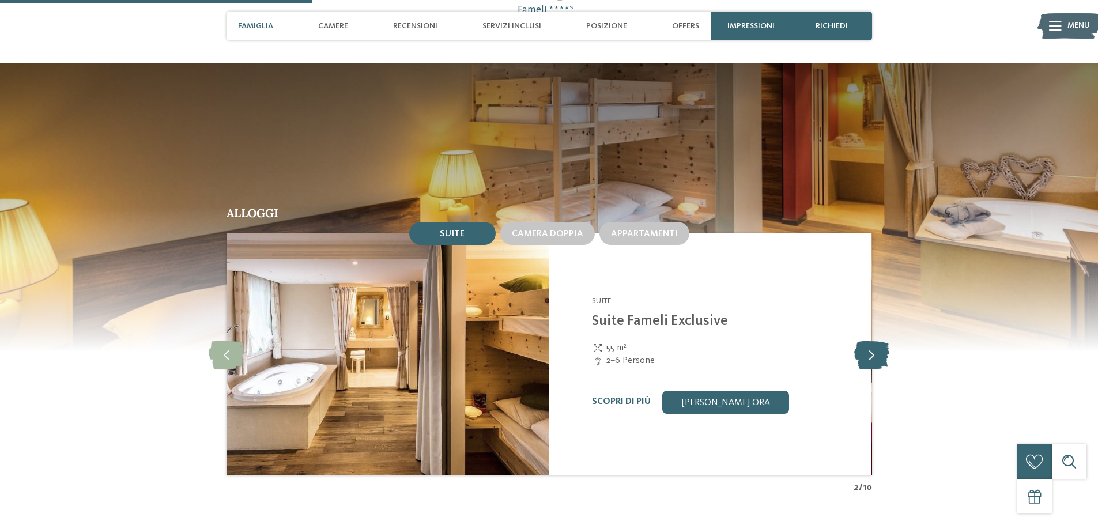
click at [874, 340] on icon at bounding box center [871, 354] width 35 height 29
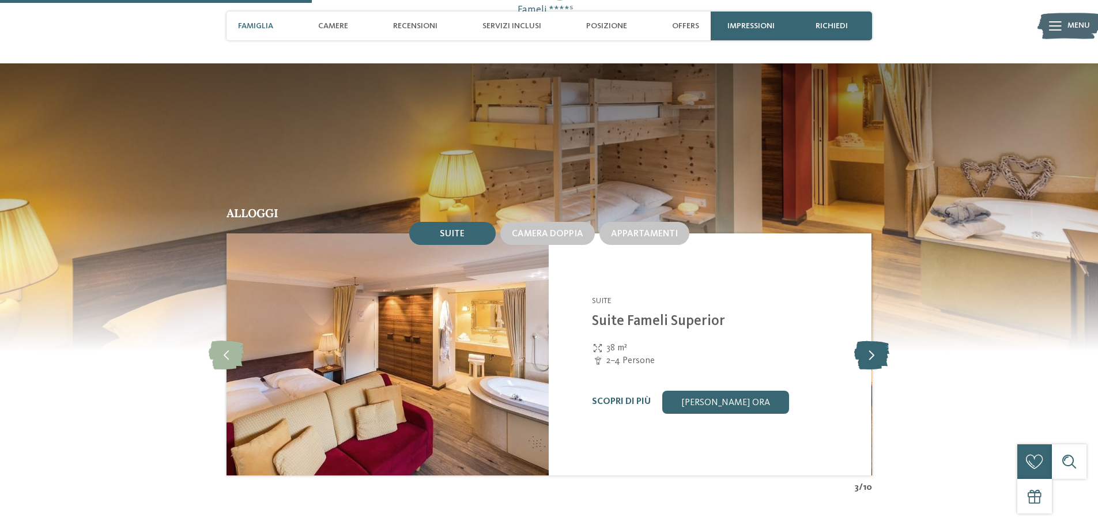
click at [874, 340] on icon at bounding box center [871, 354] width 35 height 29
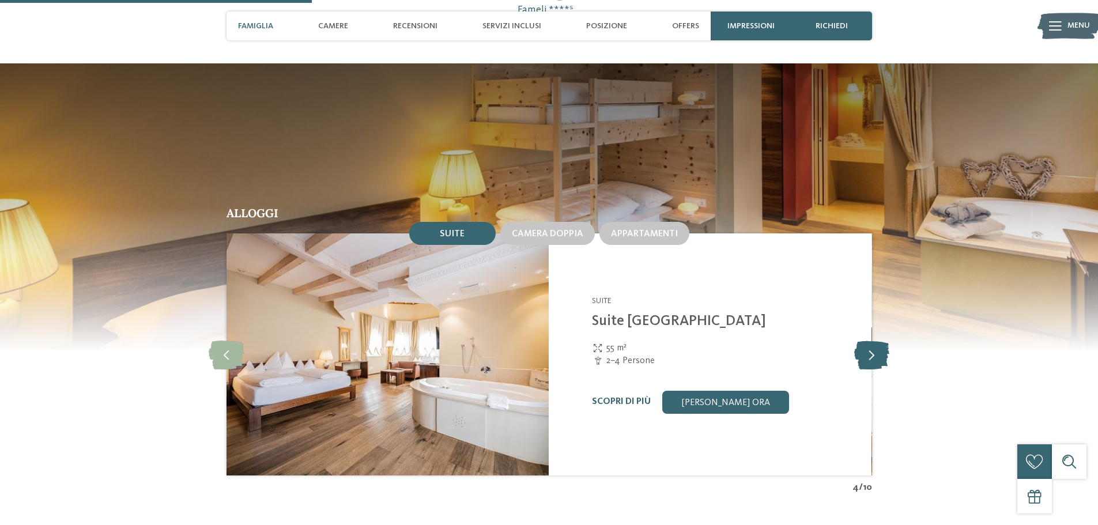
click at [874, 340] on icon at bounding box center [871, 354] width 35 height 29
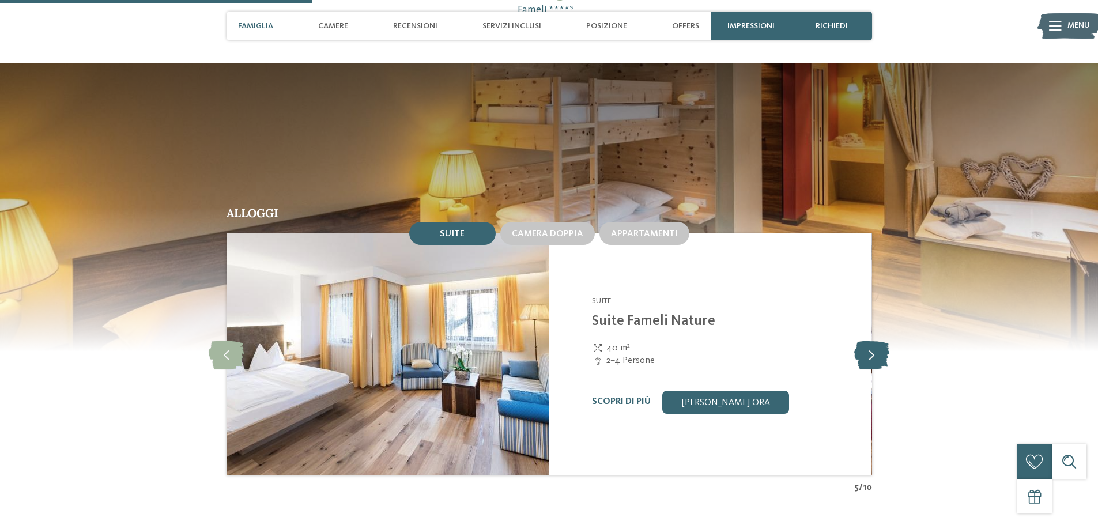
click at [874, 340] on icon at bounding box center [871, 354] width 35 height 29
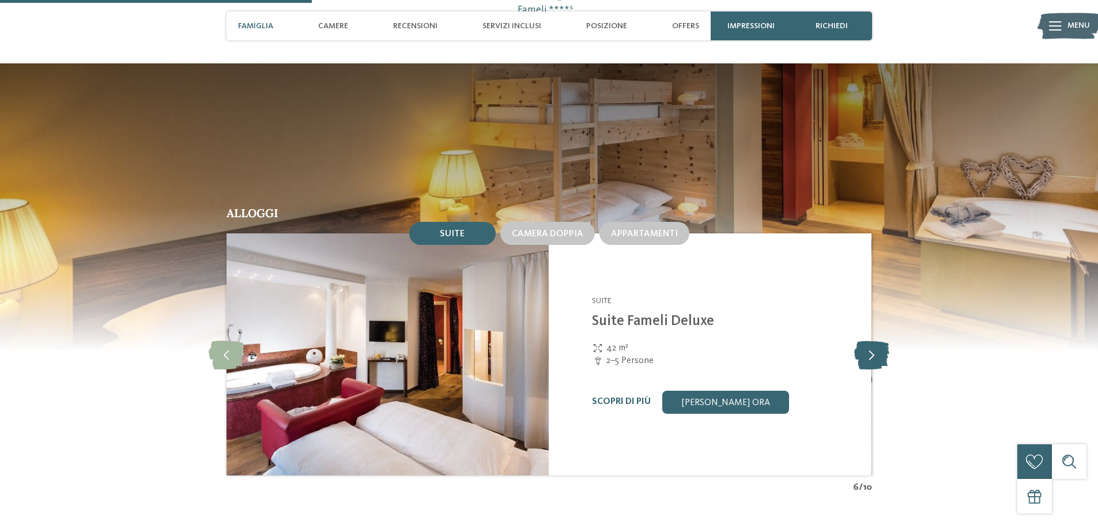
click at [874, 340] on icon at bounding box center [871, 354] width 35 height 29
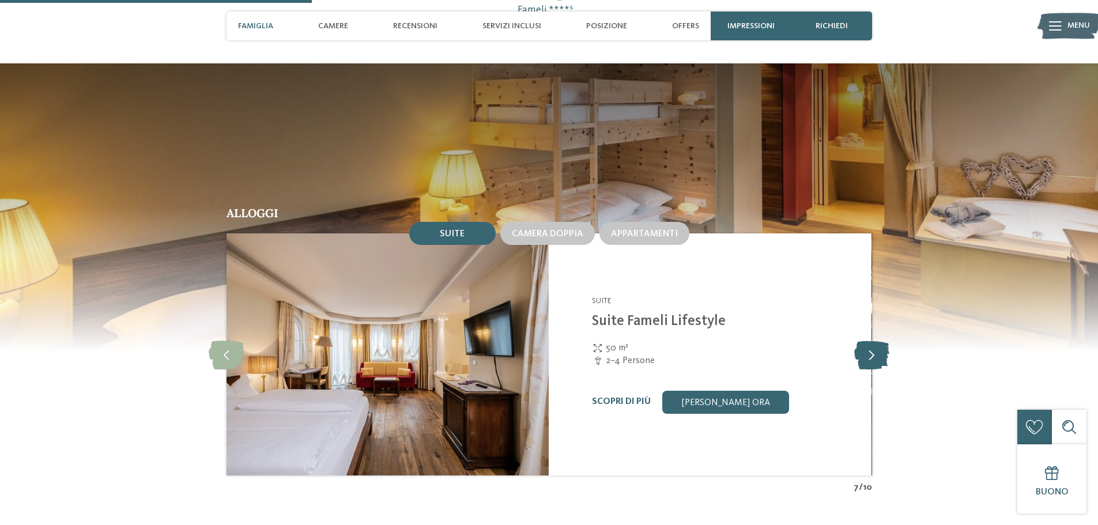
click at [874, 340] on icon at bounding box center [871, 354] width 35 height 29
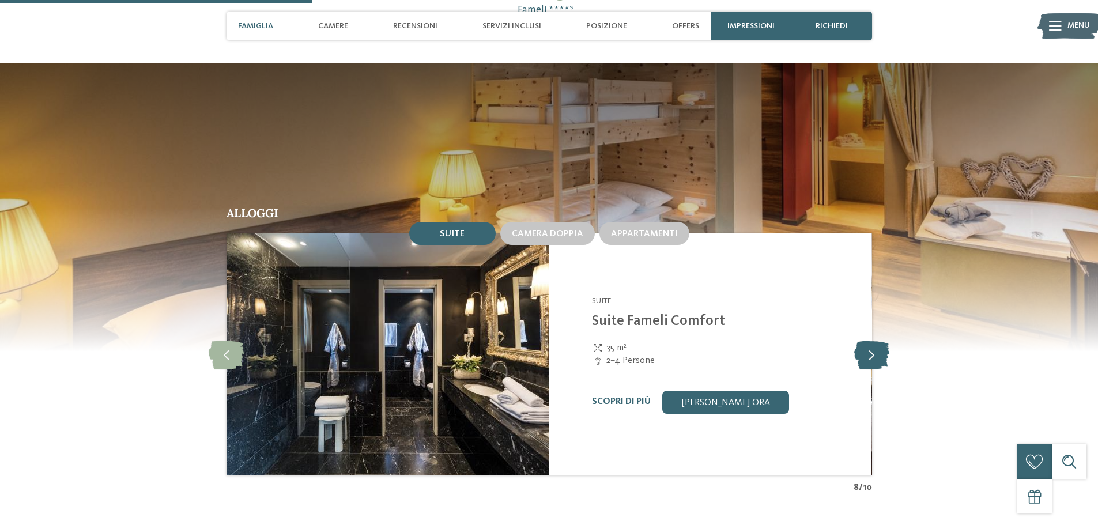
click at [874, 340] on icon at bounding box center [871, 354] width 35 height 29
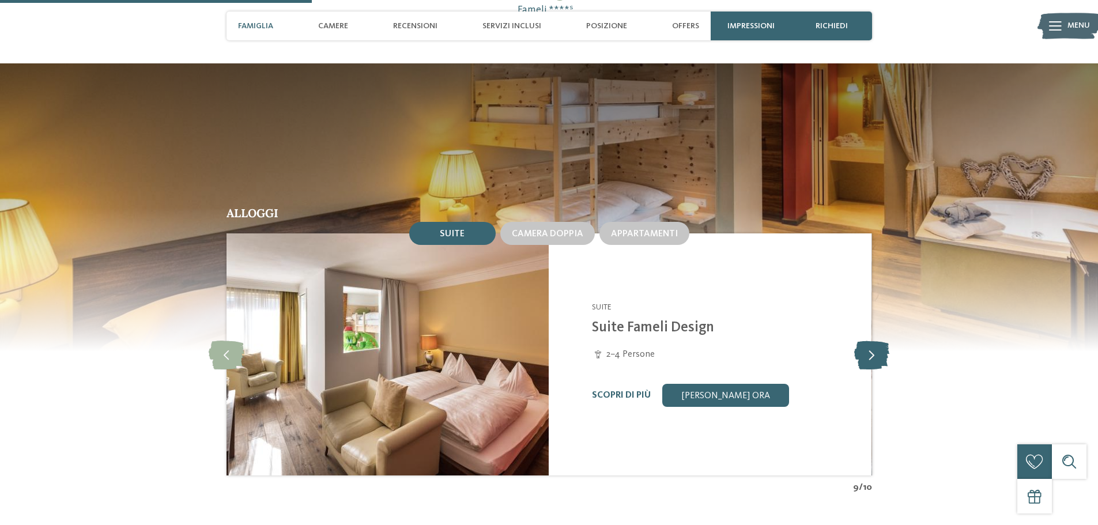
click at [874, 340] on icon at bounding box center [871, 354] width 35 height 29
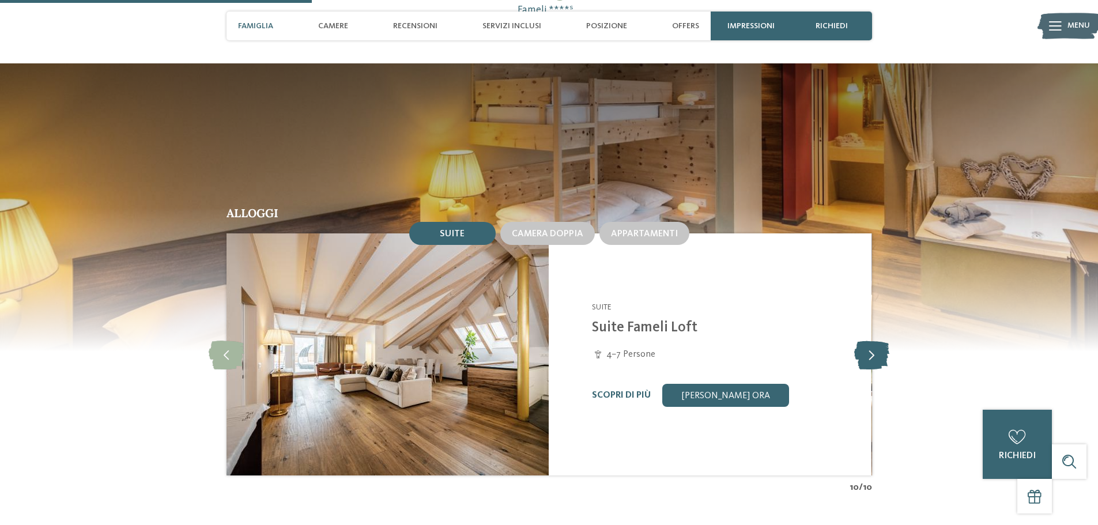
click at [874, 340] on icon at bounding box center [871, 354] width 35 height 29
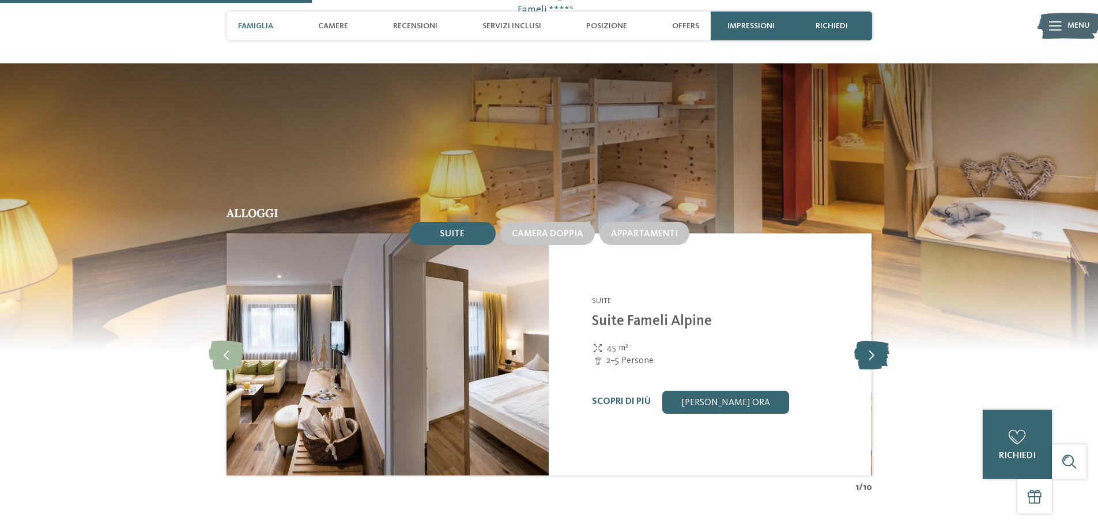
click at [874, 340] on icon at bounding box center [871, 354] width 35 height 29
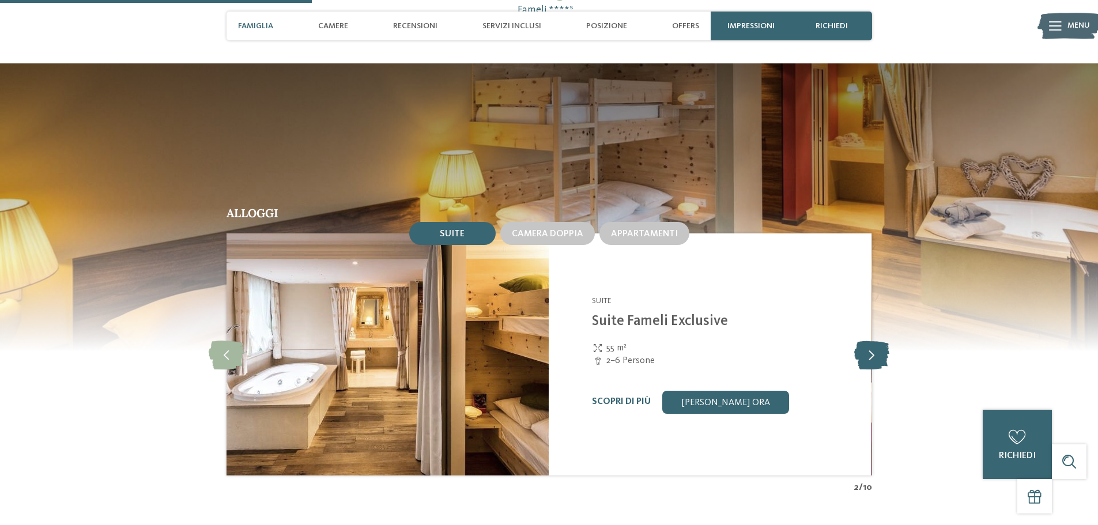
click at [875, 340] on icon at bounding box center [871, 354] width 35 height 29
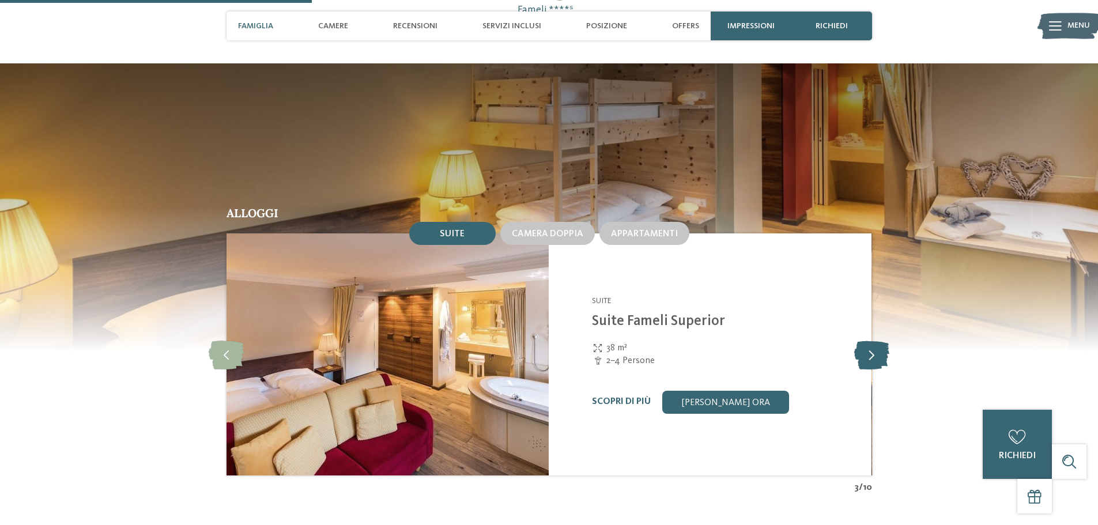
click at [875, 340] on icon at bounding box center [871, 354] width 35 height 29
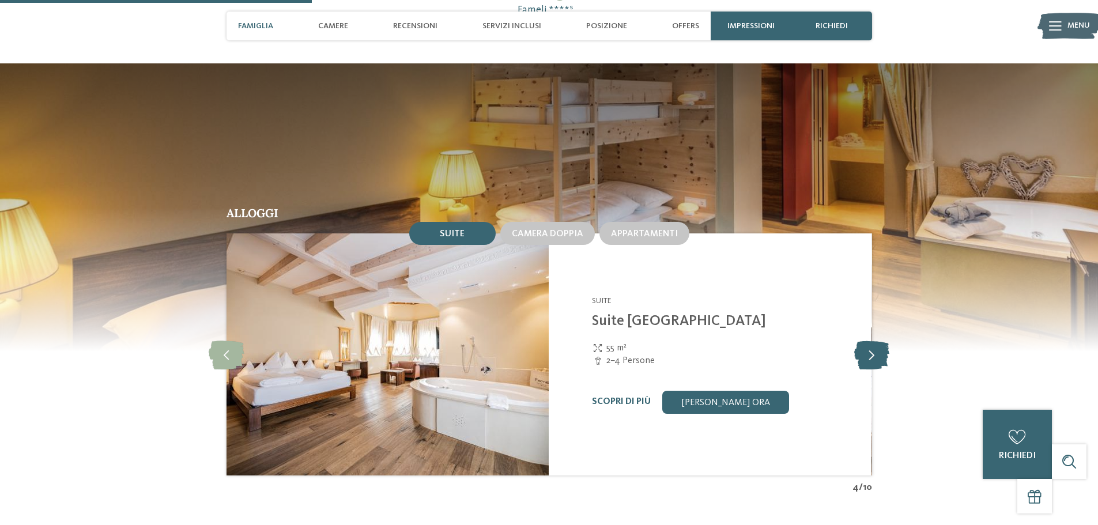
click at [876, 340] on icon at bounding box center [871, 354] width 35 height 29
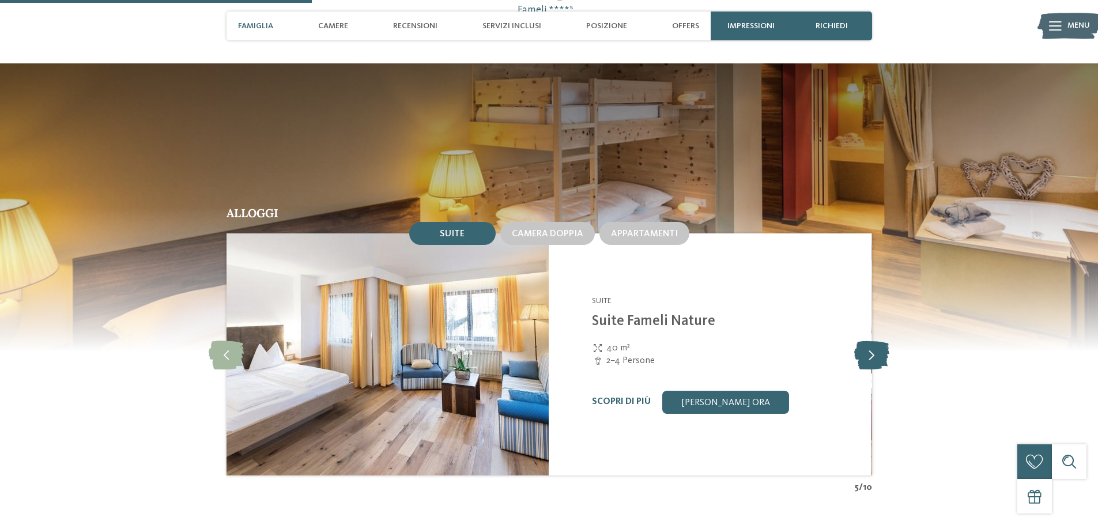
click at [876, 340] on icon at bounding box center [871, 354] width 35 height 29
